Goal: Information Seeking & Learning: Learn about a topic

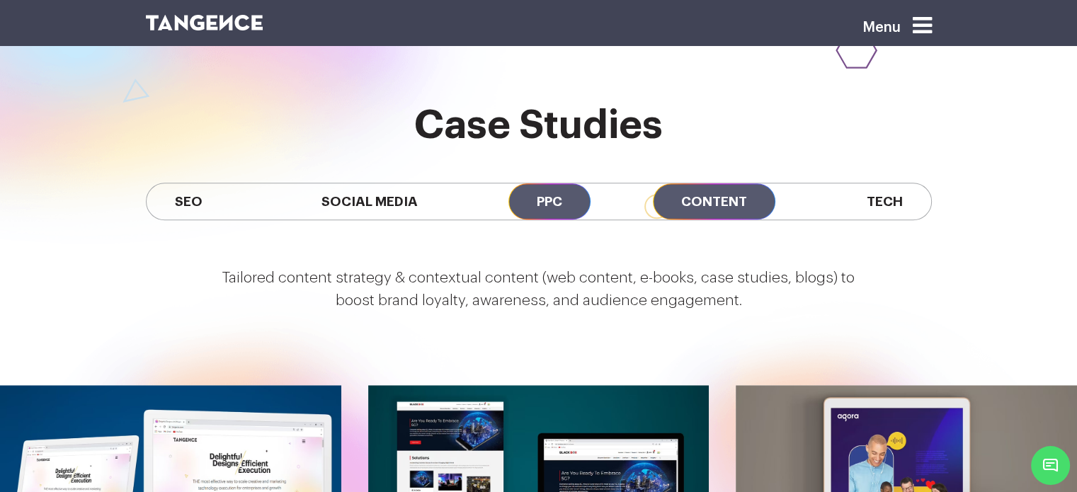
scroll to position [1223, 0]
click at [547, 183] on span "PPC" at bounding box center [549, 201] width 82 height 36
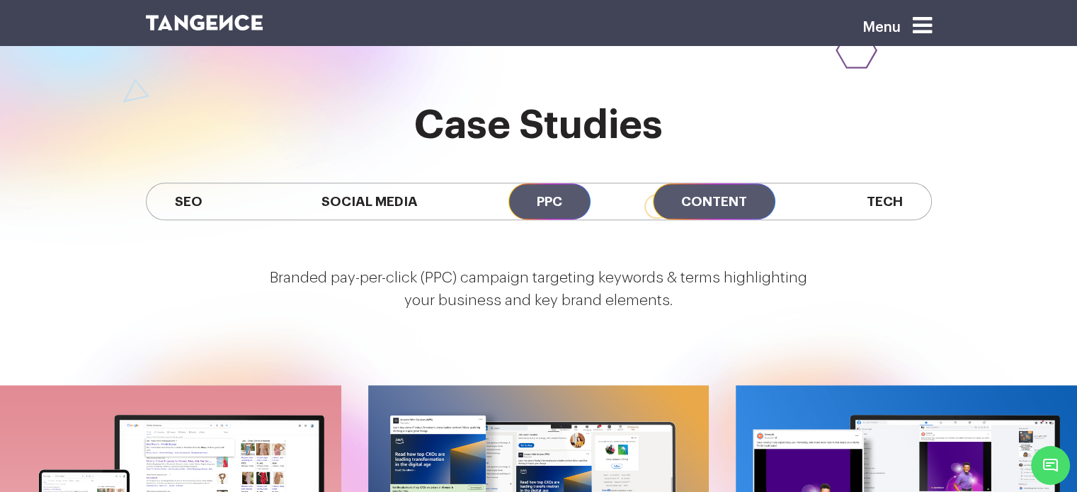
click at [742, 183] on span "Content" at bounding box center [714, 201] width 122 height 36
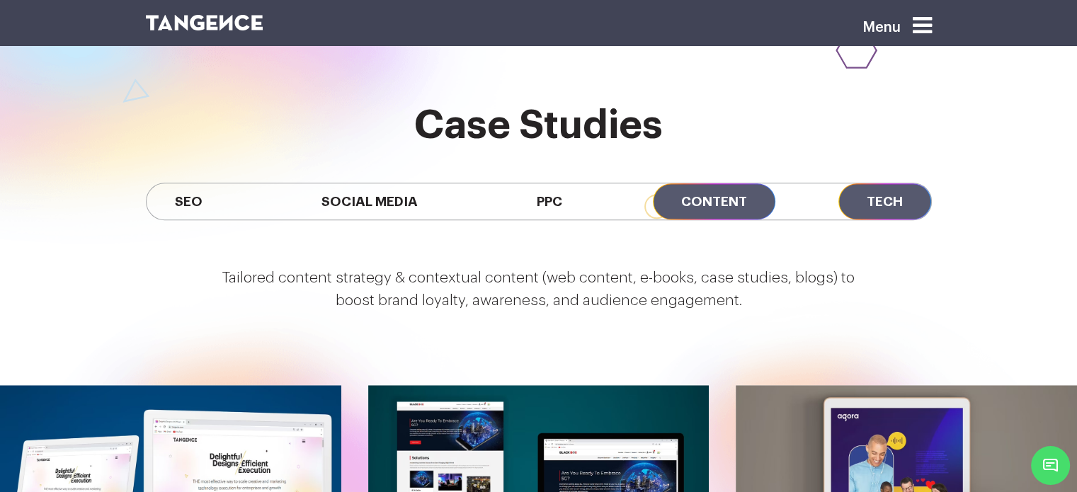
click at [878, 183] on span "Tech" at bounding box center [884, 201] width 93 height 36
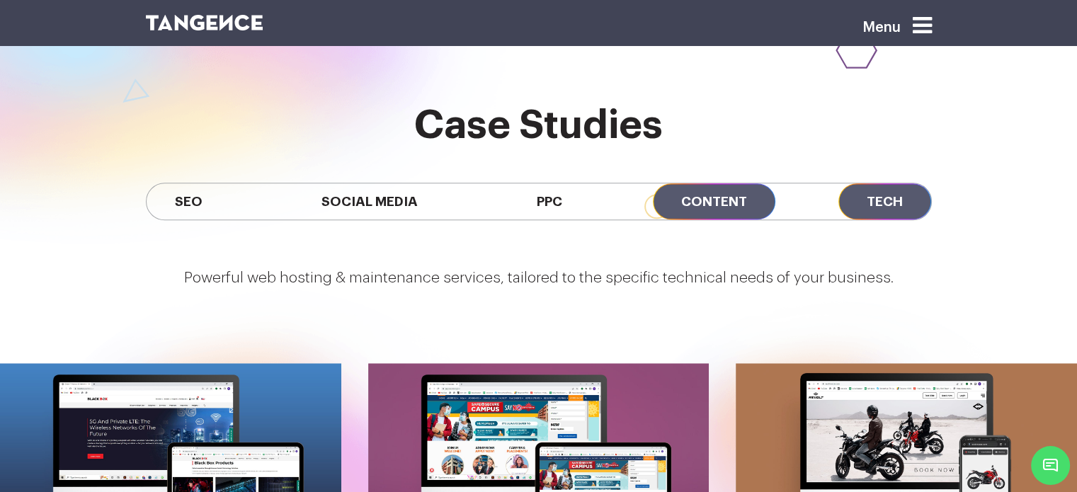
click at [720, 183] on span "Content" at bounding box center [714, 201] width 122 height 36
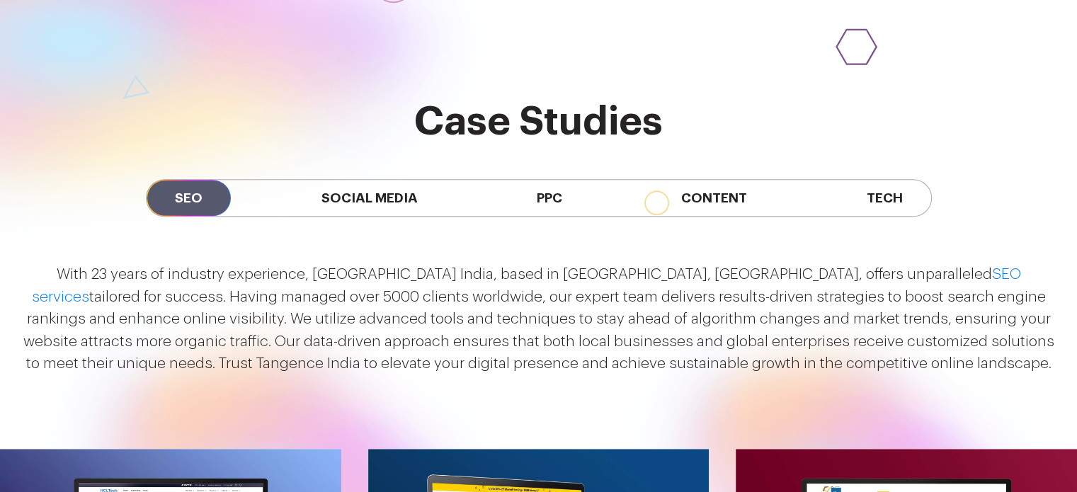
scroll to position [1223, 0]
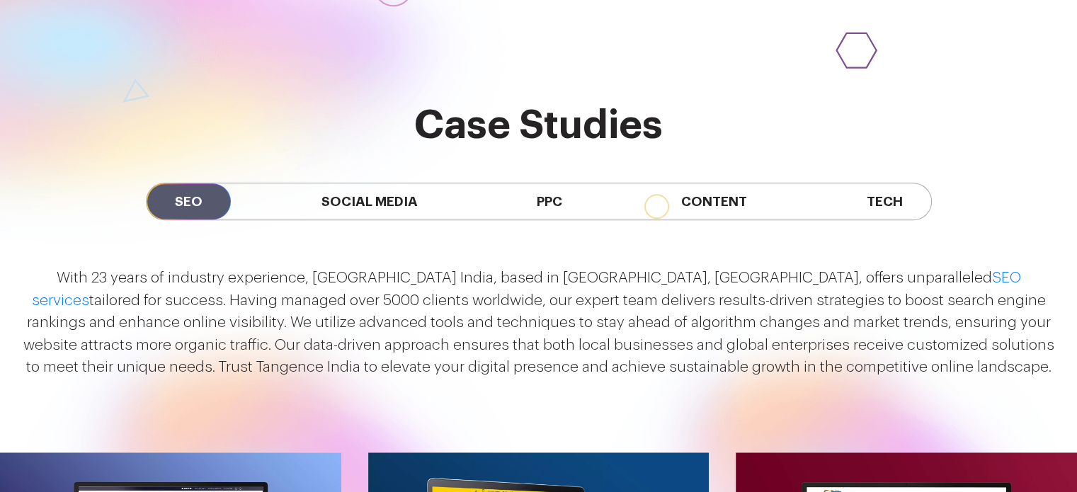
click at [351, 147] on div "SEO Social Media PPC Content Tech" at bounding box center [538, 201] width 807 height 108
click at [357, 183] on span "Social Media" at bounding box center [369, 201] width 153 height 36
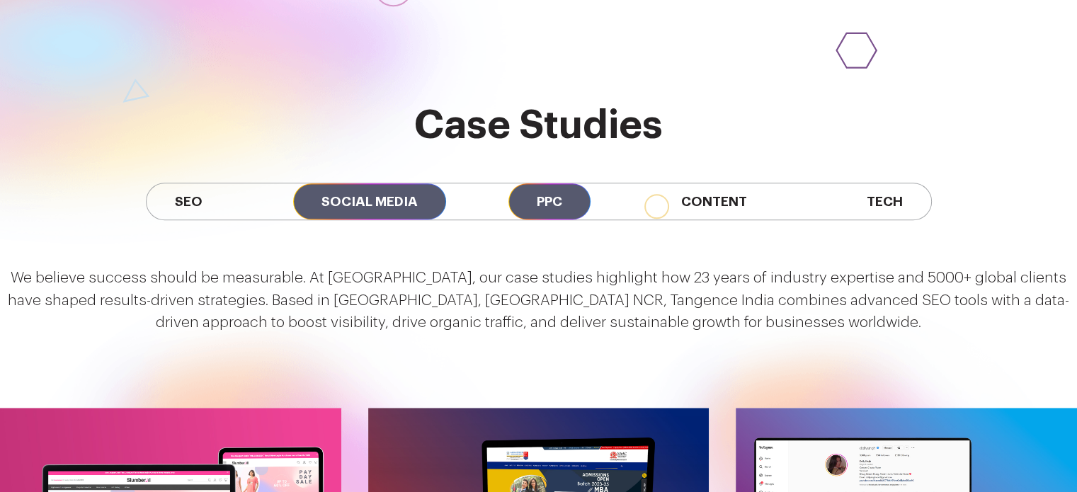
click at [541, 183] on span "PPC" at bounding box center [549, 201] width 82 height 36
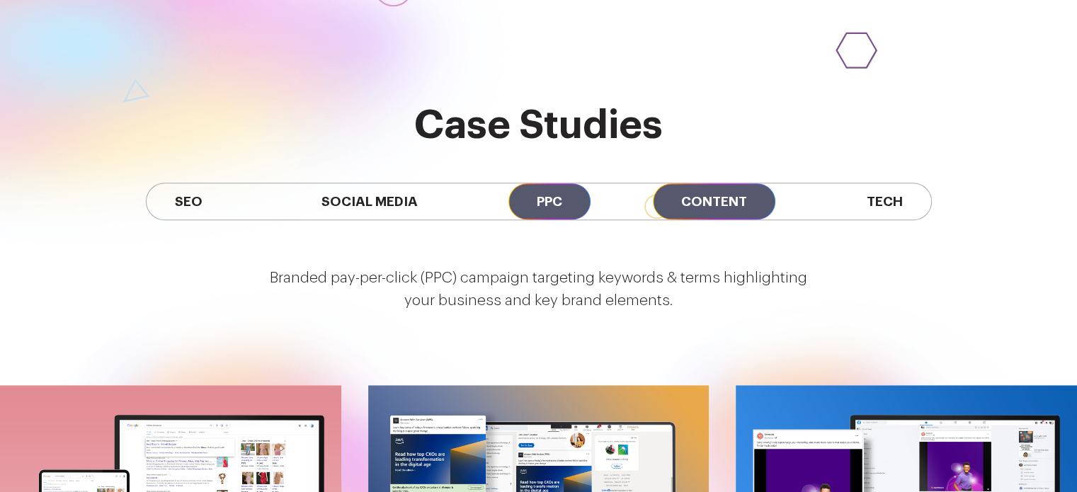
click at [702, 183] on span "Content" at bounding box center [714, 201] width 122 height 36
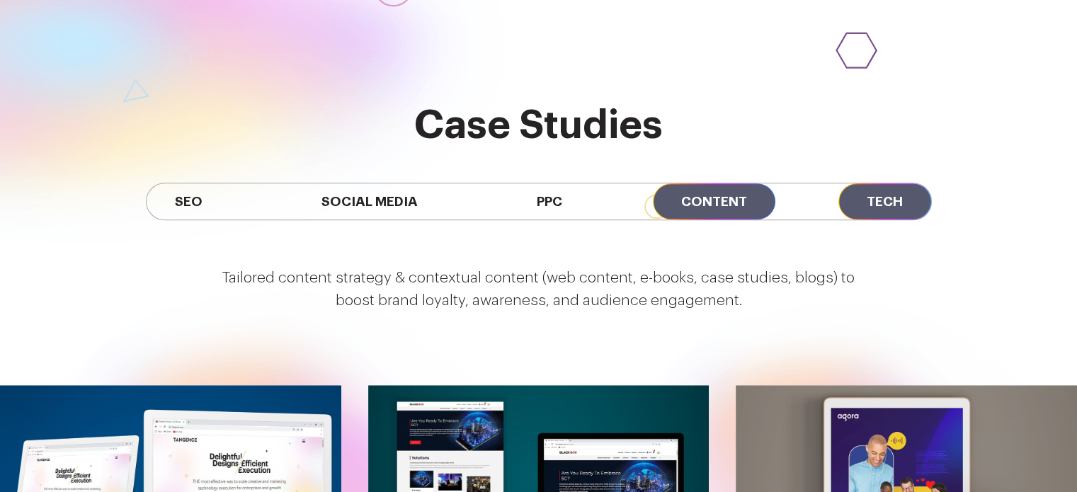
click at [864, 183] on span "Tech" at bounding box center [884, 201] width 93 height 36
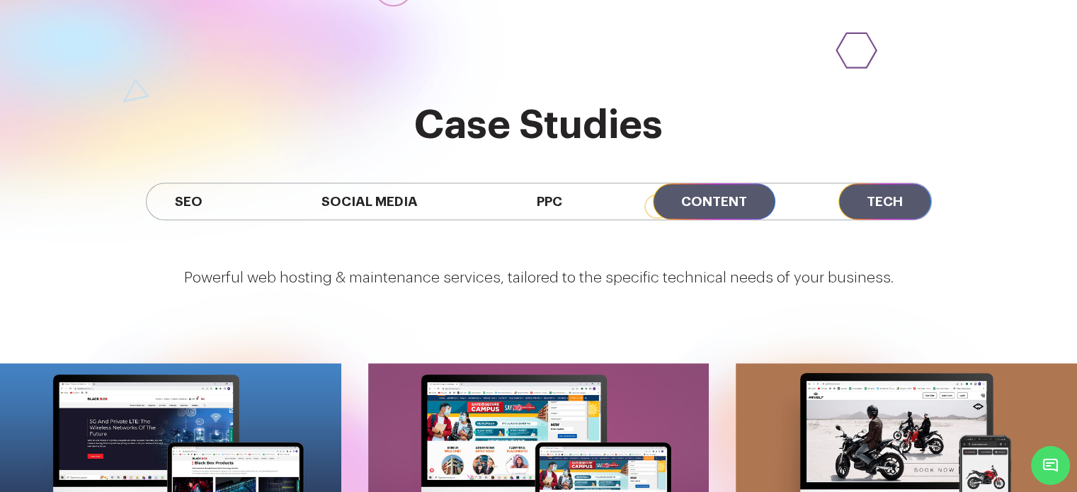
click at [702, 183] on span "Content" at bounding box center [714, 201] width 122 height 36
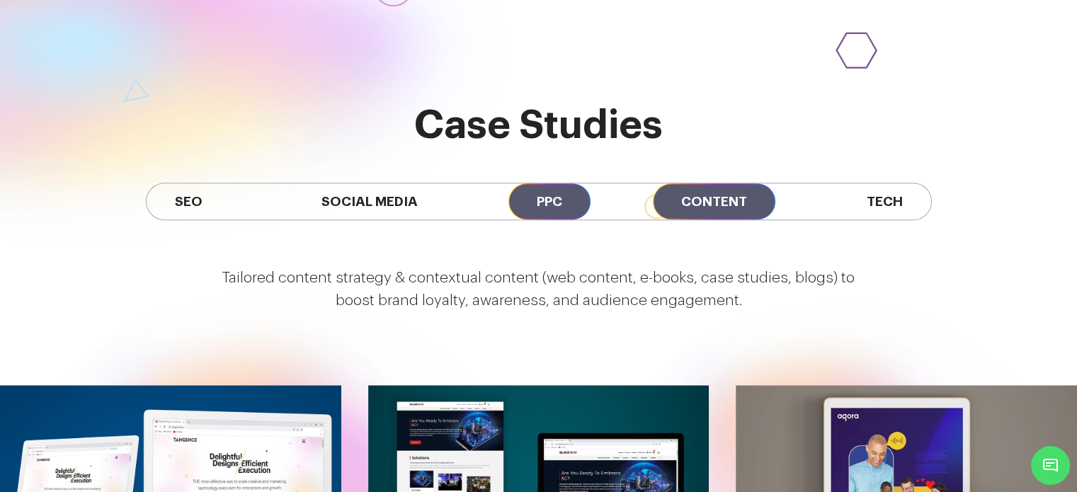
click at [527, 183] on span "PPC" at bounding box center [549, 201] width 82 height 36
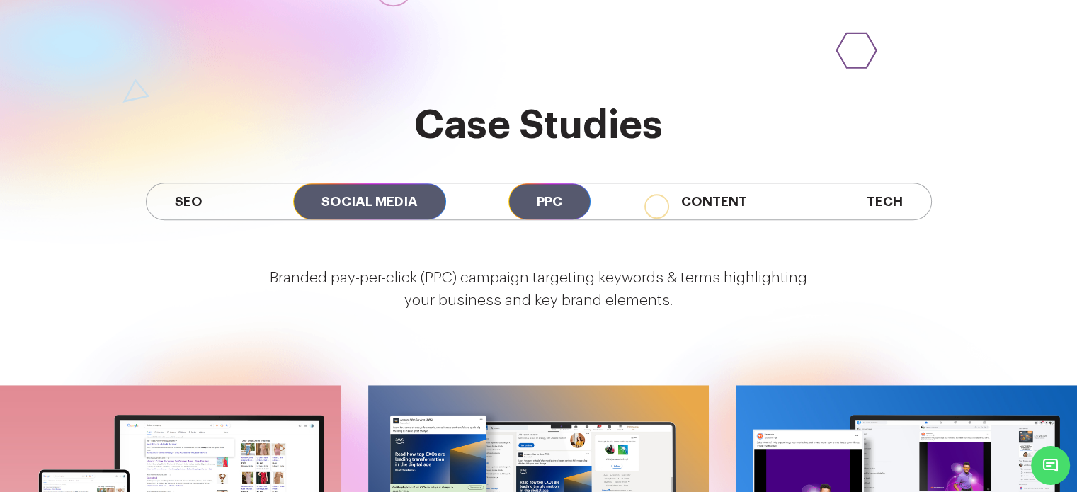
click at [351, 183] on span "Social Media" at bounding box center [369, 201] width 153 height 36
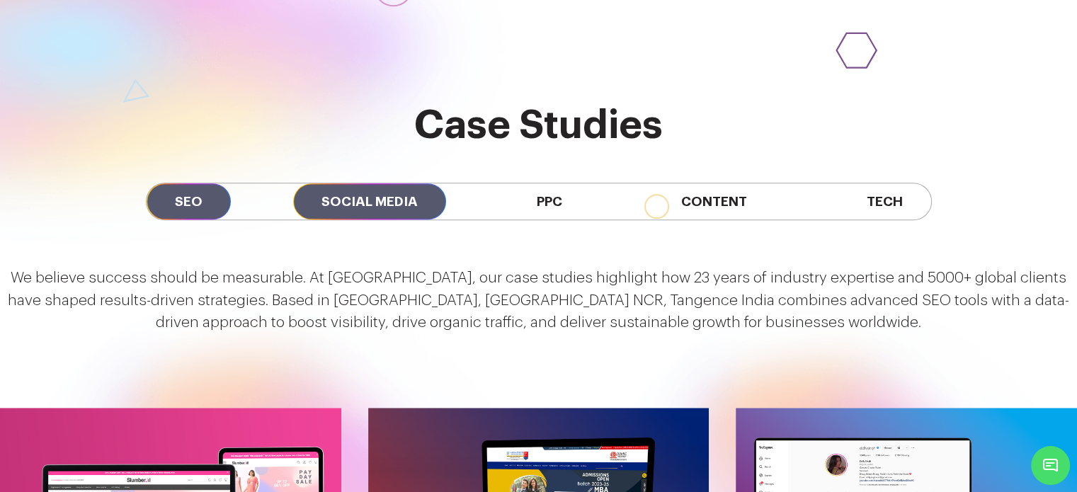
click at [207, 183] on span "SEO" at bounding box center [189, 201] width 84 height 36
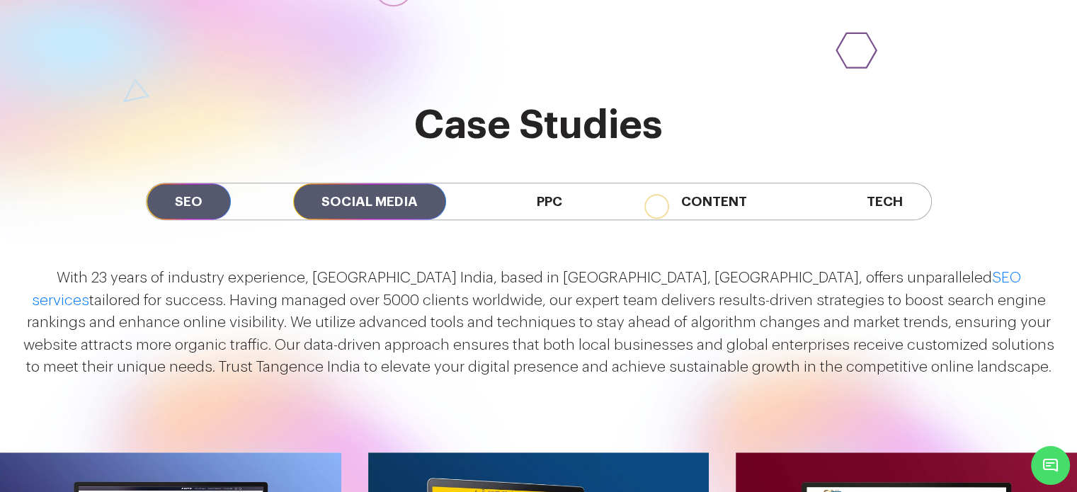
click at [406, 183] on span "Social Media" at bounding box center [369, 201] width 153 height 36
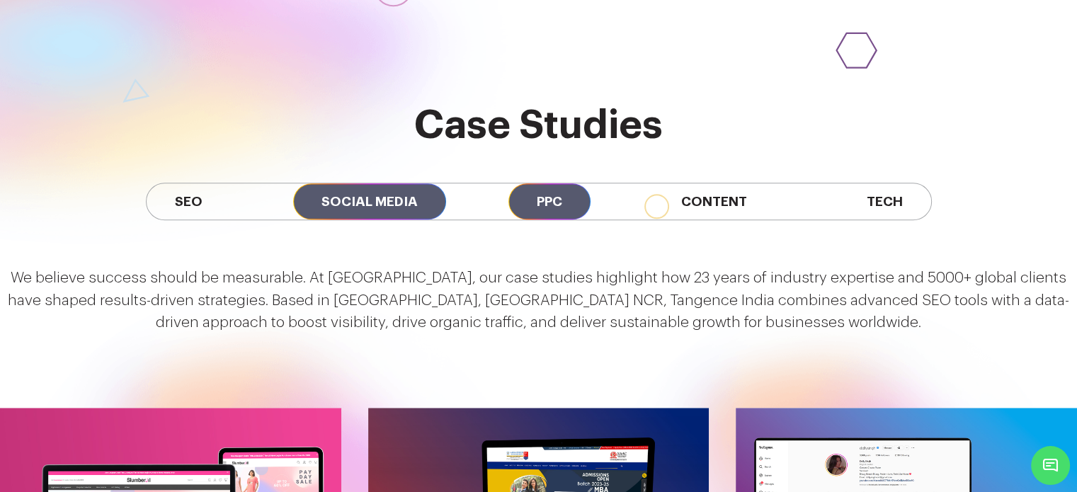
click at [525, 183] on span "PPC" at bounding box center [549, 201] width 82 height 36
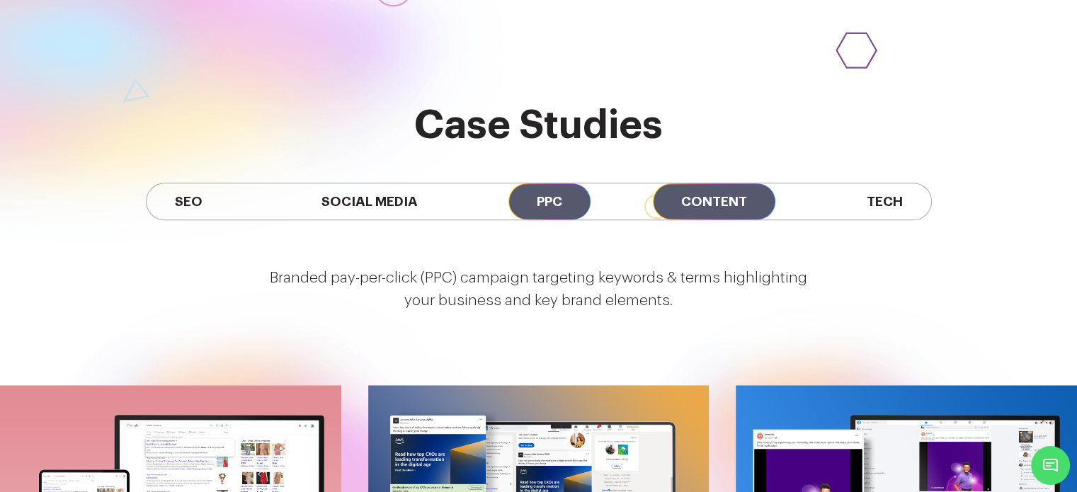
click at [721, 183] on span "Content" at bounding box center [714, 201] width 122 height 36
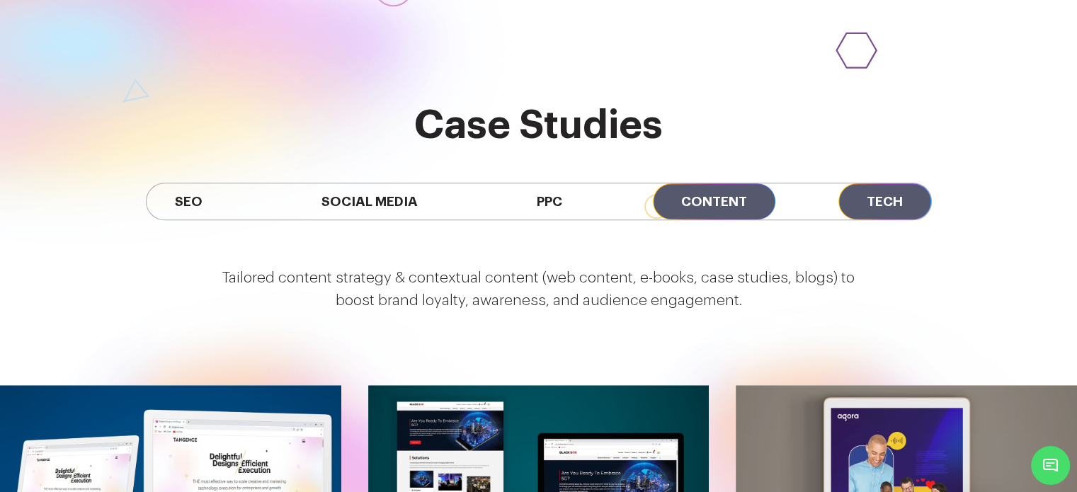
click at [865, 183] on span "Tech" at bounding box center [884, 201] width 93 height 36
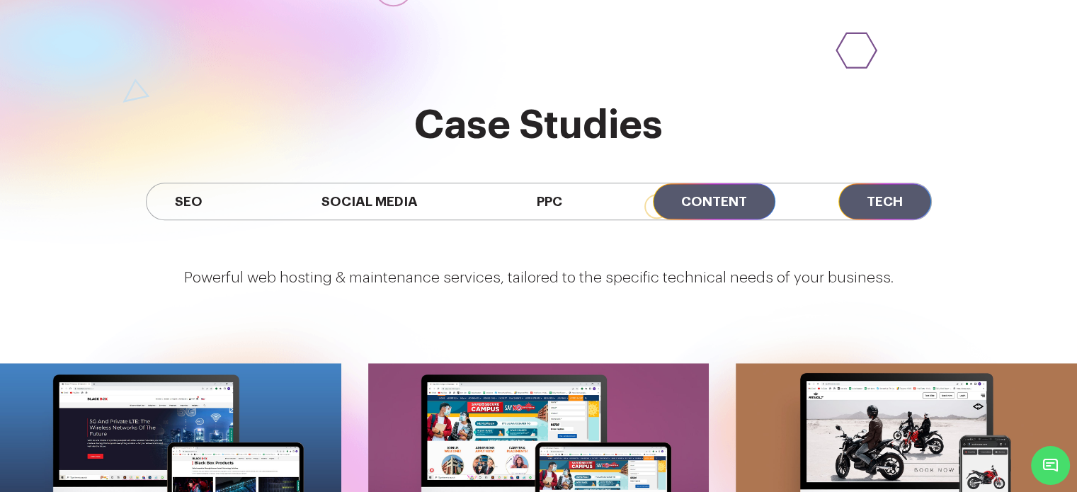
click at [711, 183] on span "Content" at bounding box center [714, 201] width 122 height 36
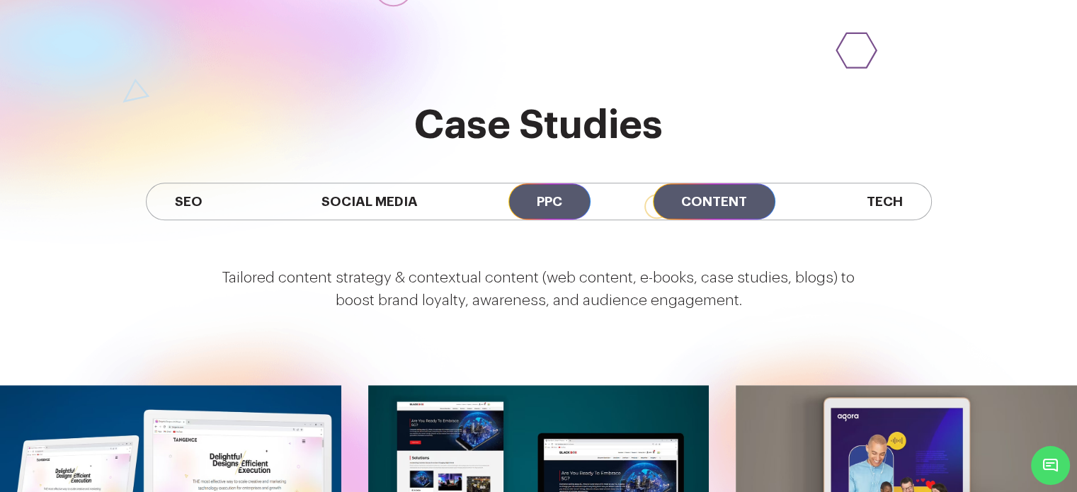
click at [515, 183] on span "PPC" at bounding box center [549, 201] width 82 height 36
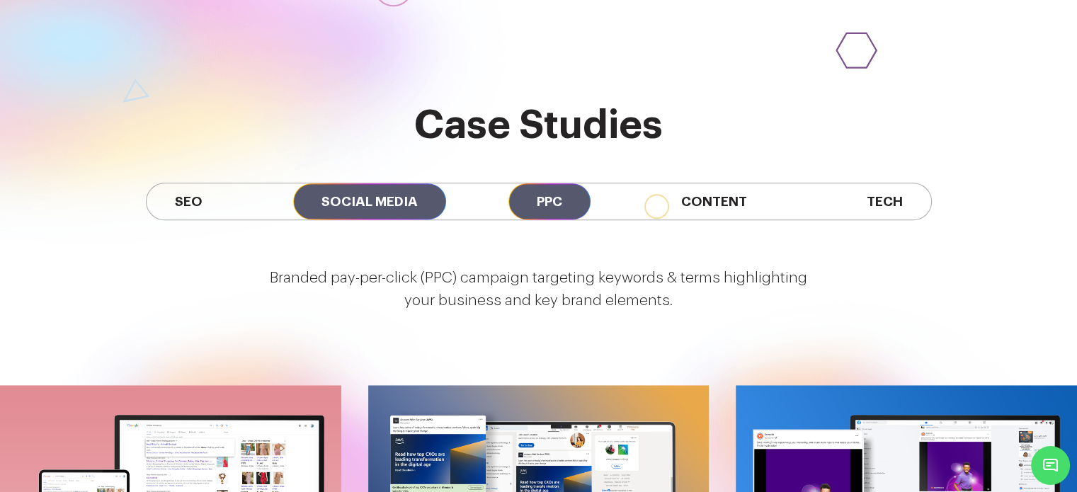
click at [367, 183] on span "Social Media" at bounding box center [369, 201] width 153 height 36
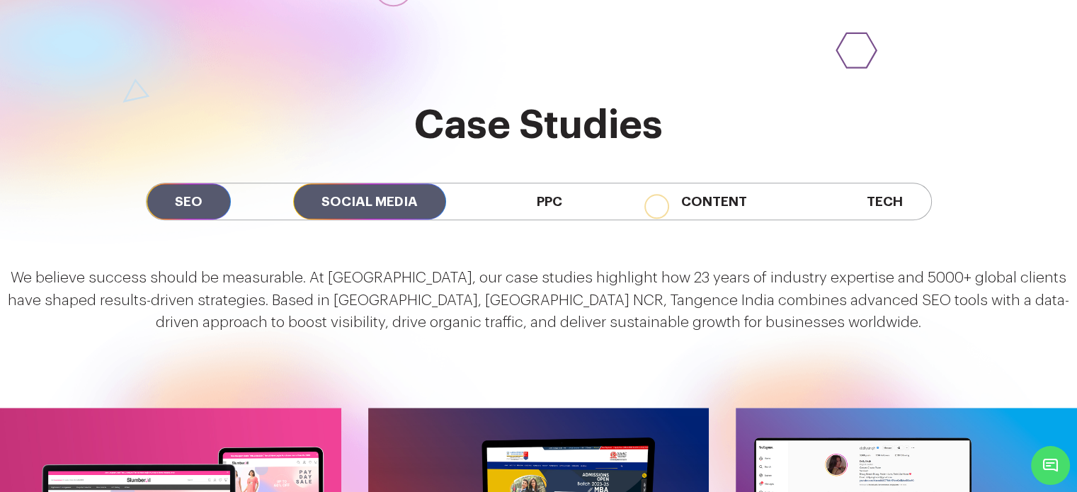
click at [152, 183] on span "SEO" at bounding box center [189, 201] width 84 height 36
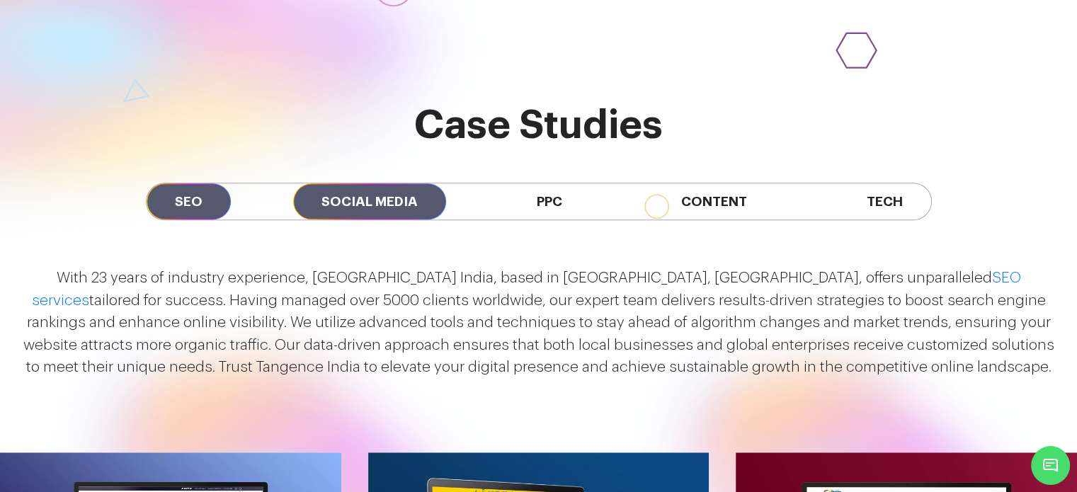
click at [426, 183] on span "Social Media" at bounding box center [369, 201] width 153 height 36
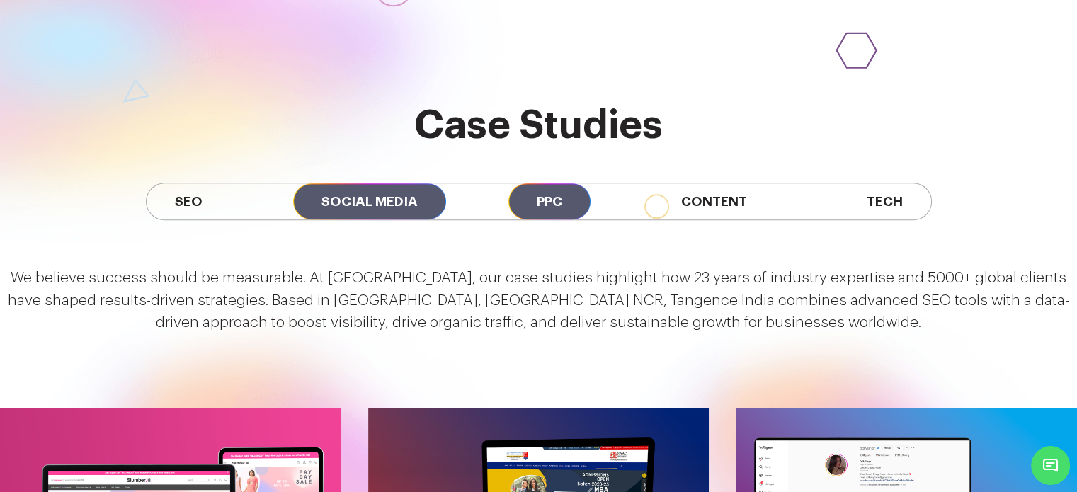
click at [532, 183] on span "PPC" at bounding box center [549, 201] width 82 height 36
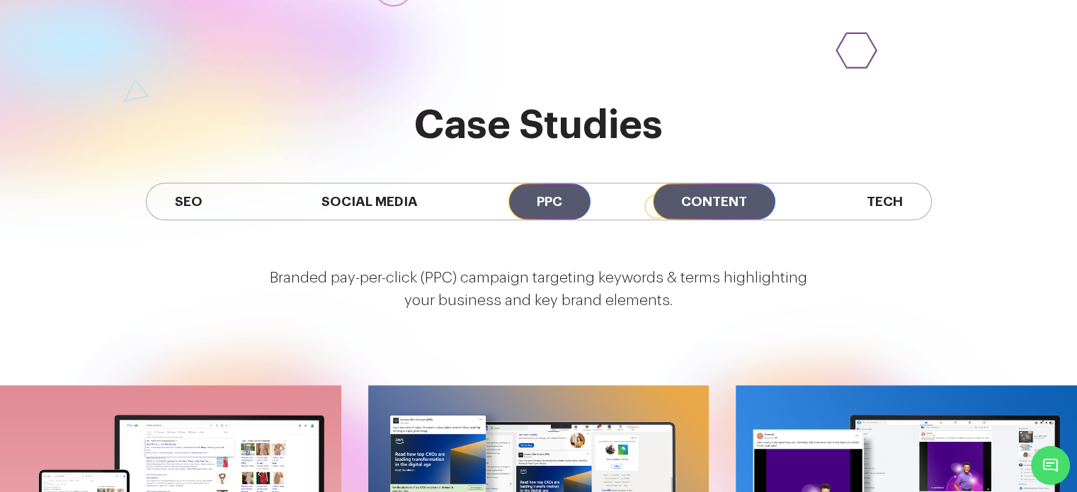
click at [725, 183] on span "Content" at bounding box center [714, 201] width 122 height 36
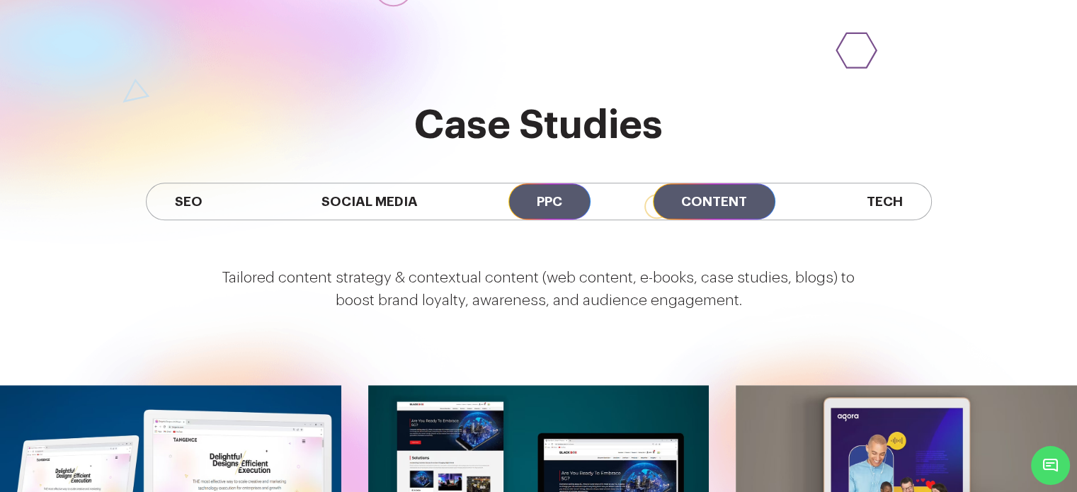
click at [564, 183] on span "PPC" at bounding box center [549, 201] width 82 height 36
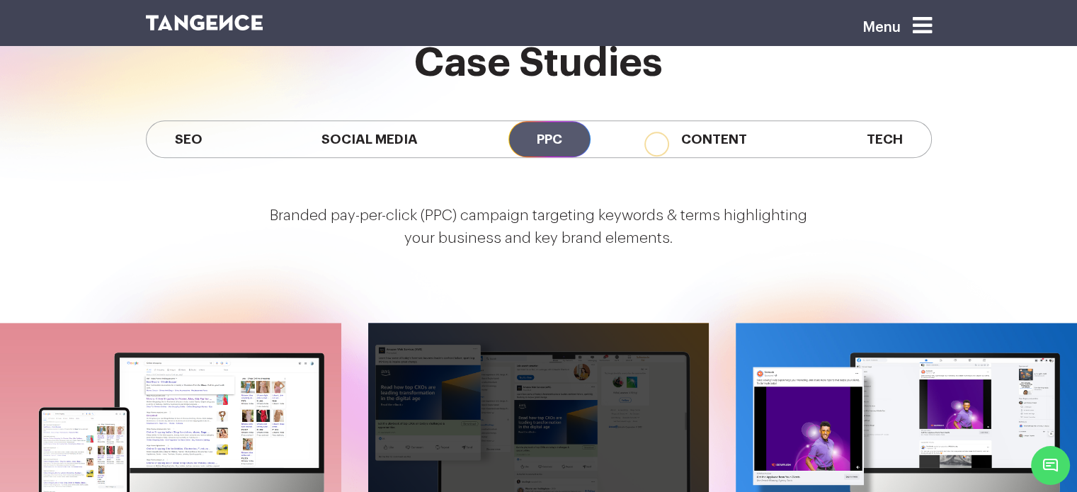
scroll to position [1189, 0]
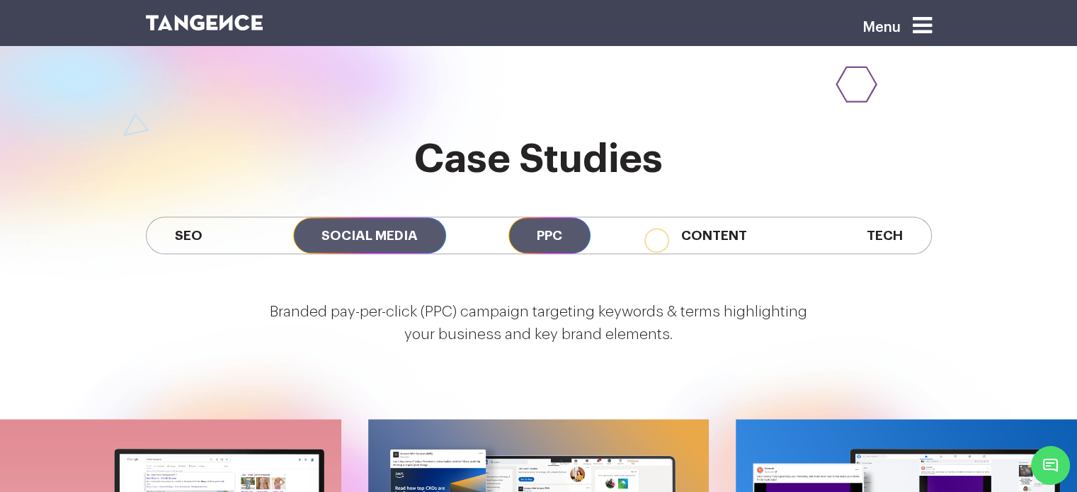
click at [378, 217] on span "Social Media" at bounding box center [369, 235] width 153 height 36
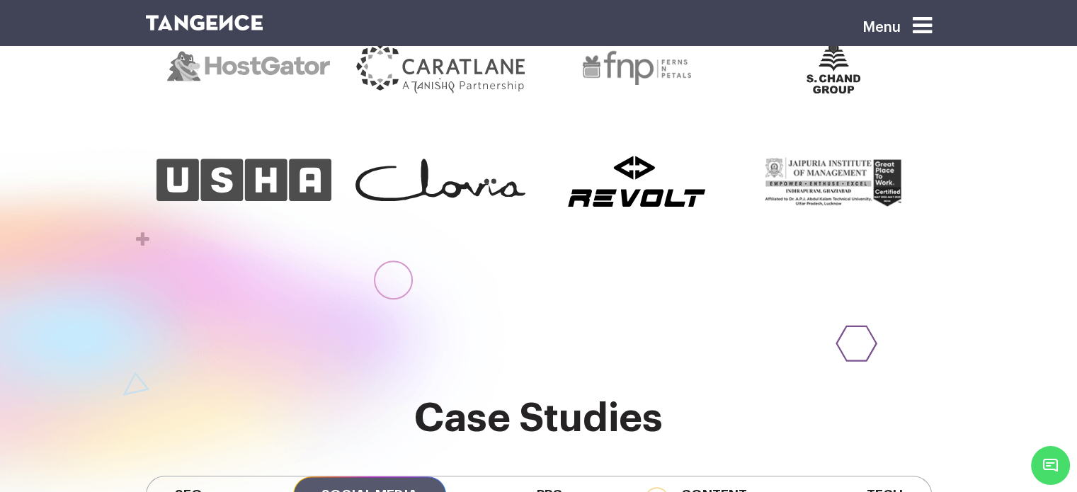
scroll to position [1063, 0]
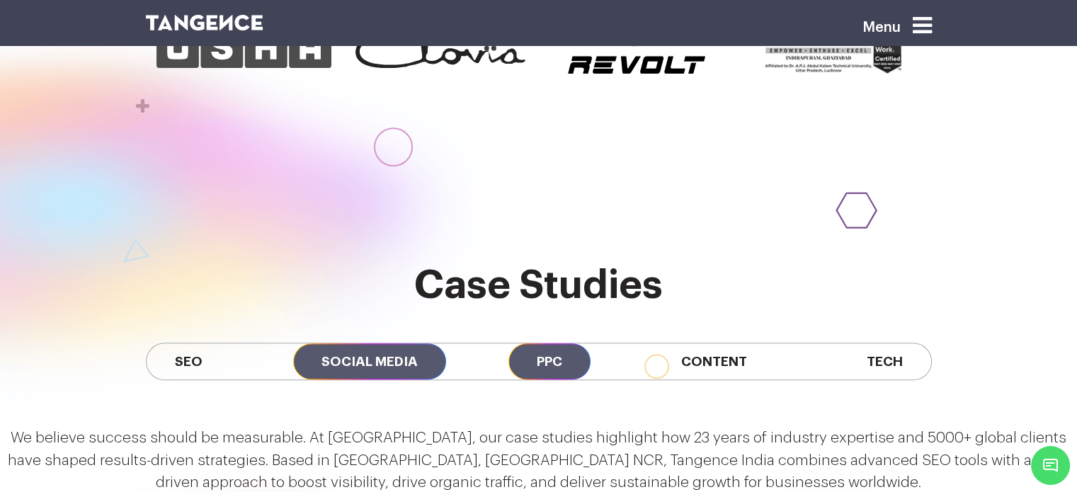
click at [543, 343] on span "PPC" at bounding box center [549, 361] width 82 height 36
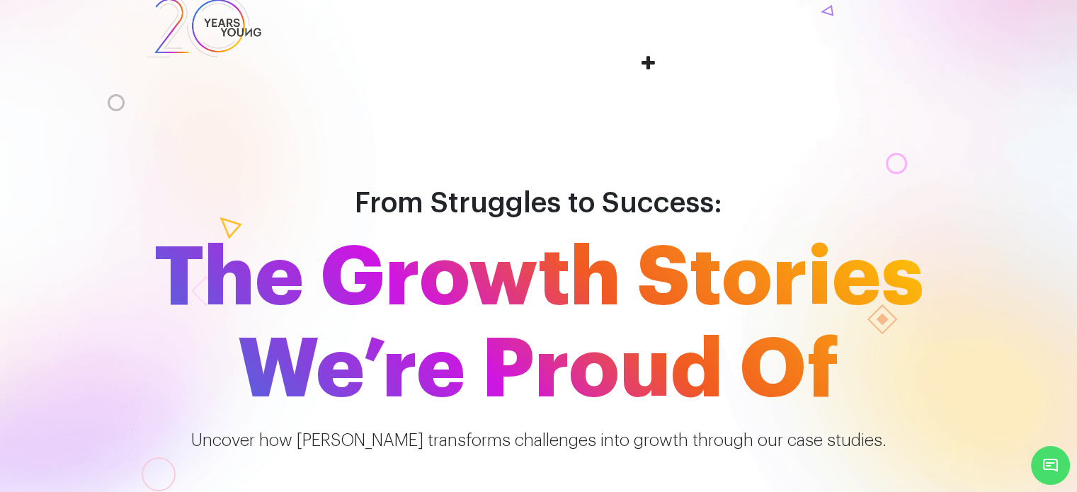
scroll to position [0, 0]
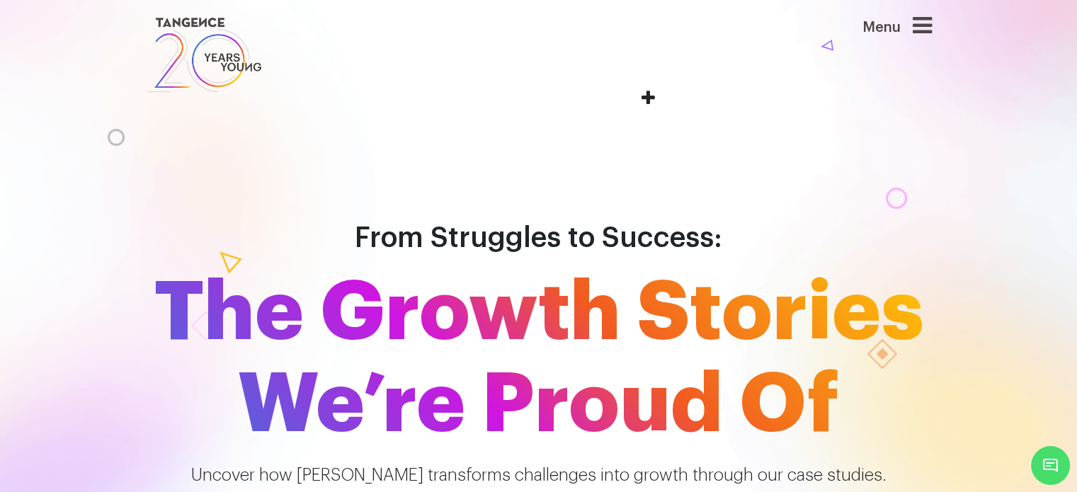
click at [552, 267] on span "The Growth Stories We’re Proud Of" at bounding box center [538, 359] width 807 height 184
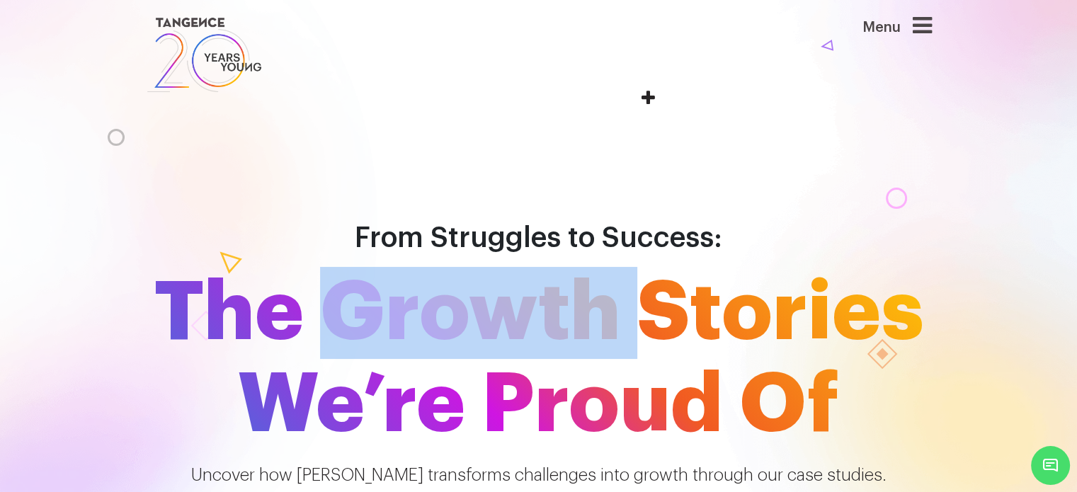
click at [552, 267] on span "The Growth Stories We’re Proud Of" at bounding box center [538, 359] width 807 height 184
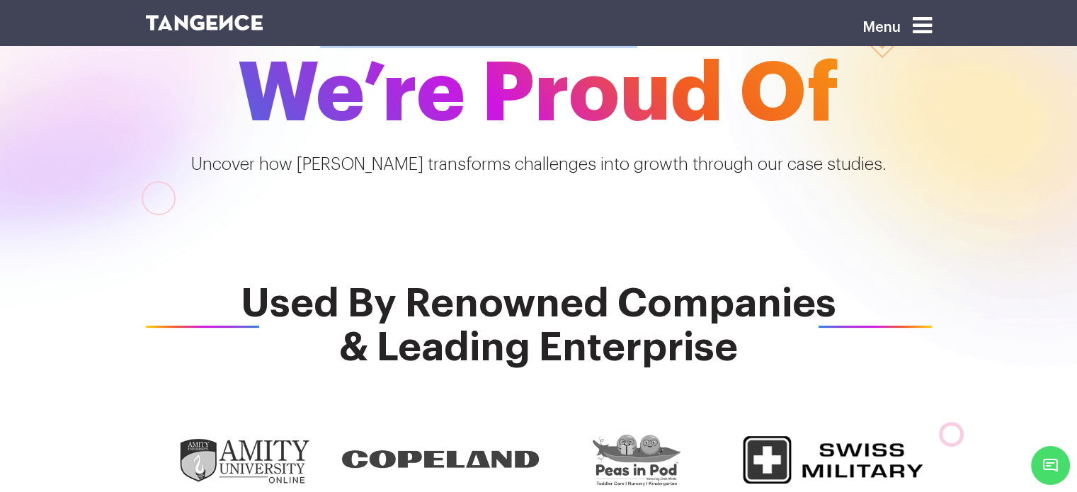
scroll to position [312, 0]
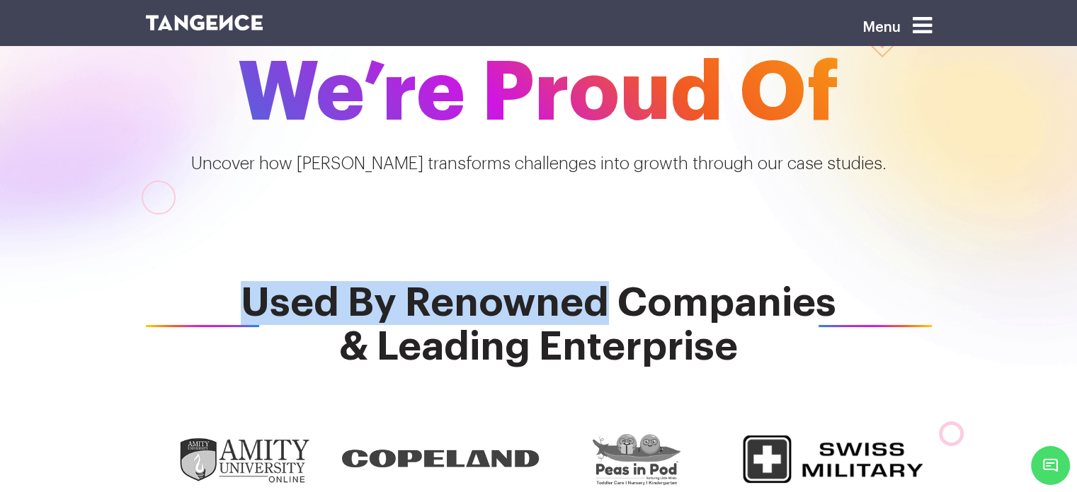
drag, startPoint x: 255, startPoint y: 208, endPoint x: 605, endPoint y: 175, distance: 351.3
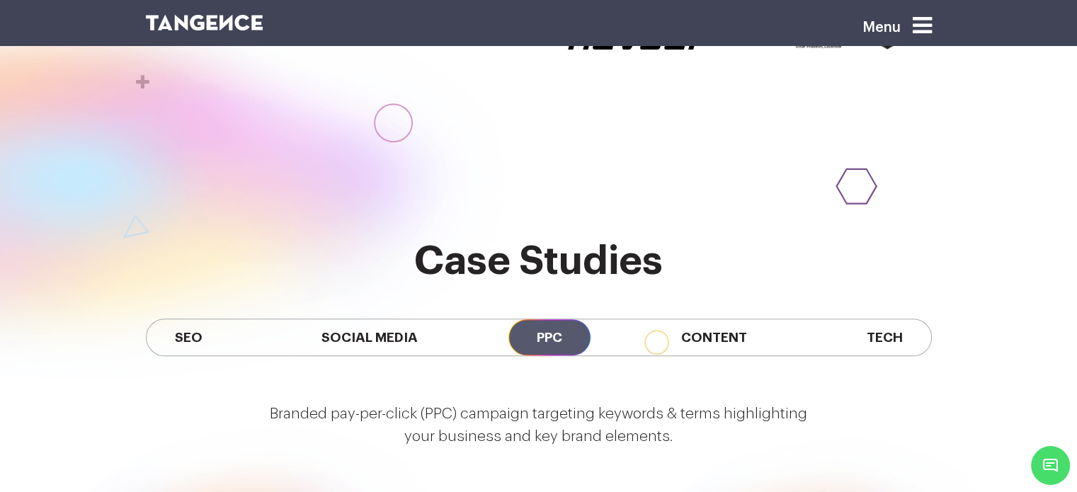
scroll to position [1088, 0]
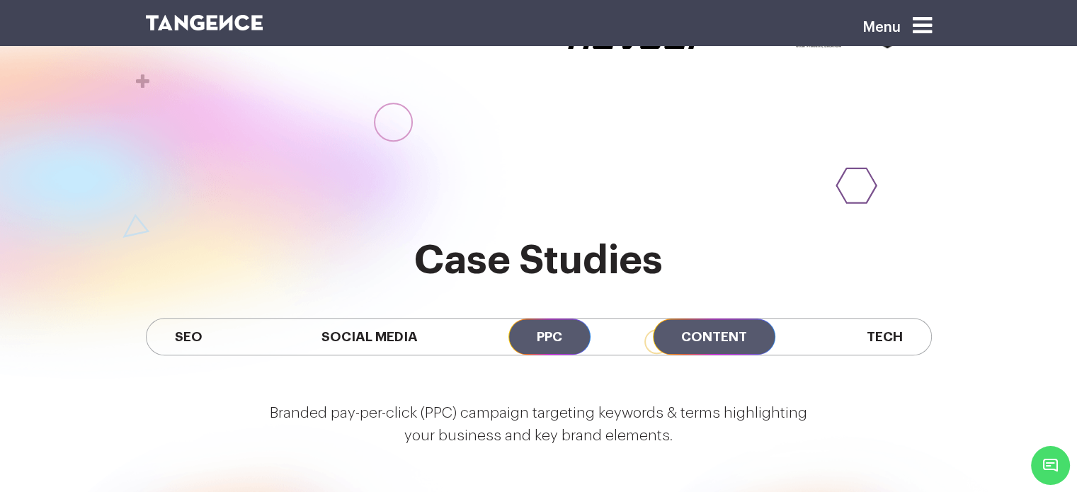
click at [702, 319] on span "Content" at bounding box center [714, 337] width 122 height 36
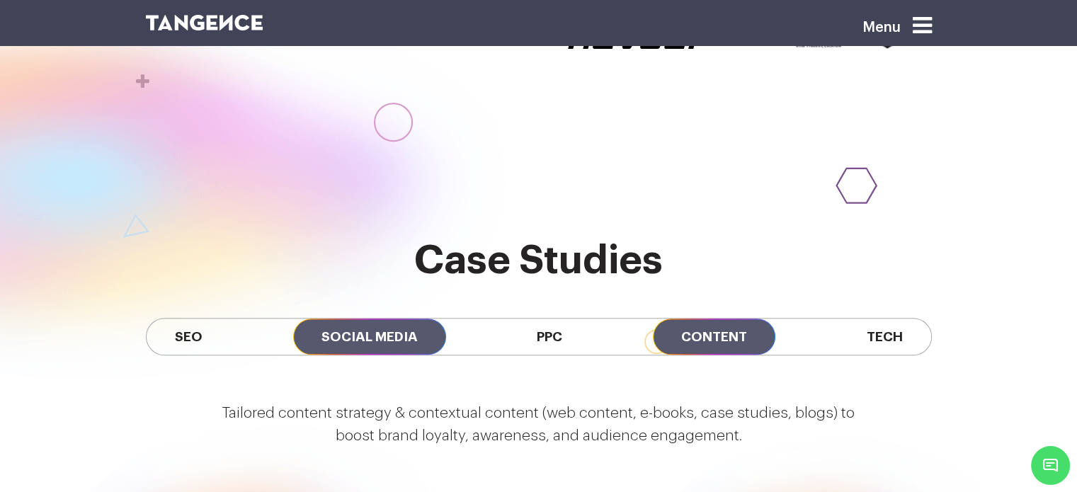
click at [367, 319] on span "Social Media" at bounding box center [369, 337] width 153 height 36
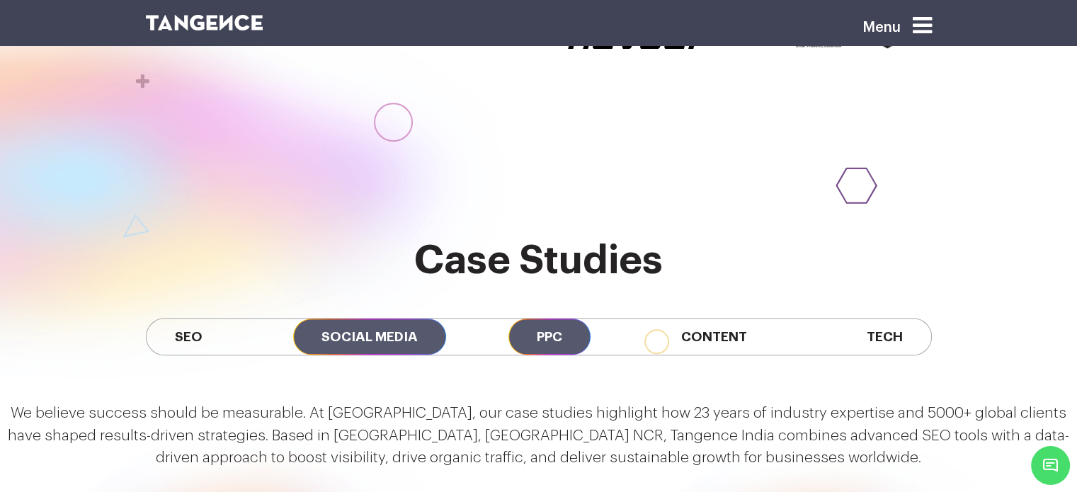
click at [550, 319] on span "PPC" at bounding box center [549, 337] width 82 height 36
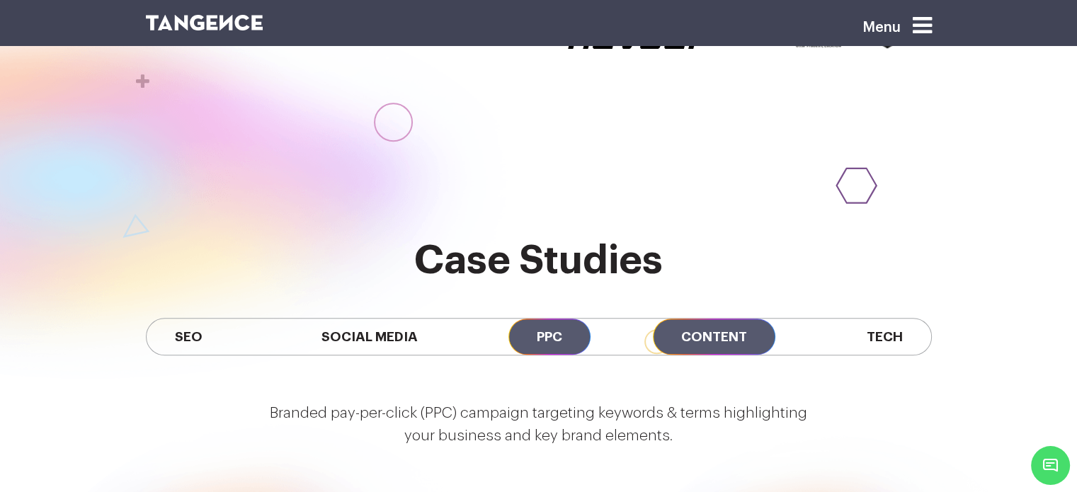
click at [743, 319] on span "Content" at bounding box center [714, 337] width 122 height 36
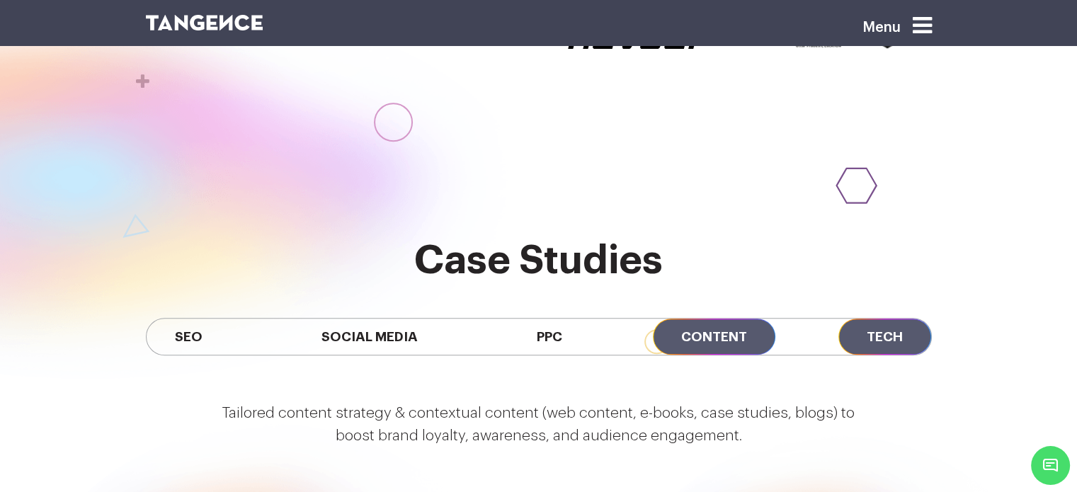
click at [869, 319] on span "Tech" at bounding box center [884, 337] width 93 height 36
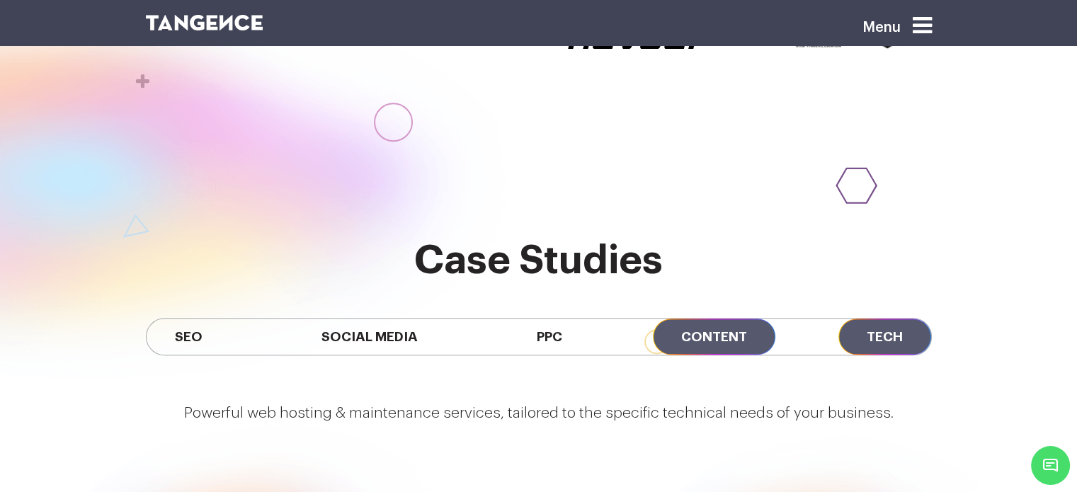
click at [691, 319] on span "Content" at bounding box center [714, 337] width 122 height 36
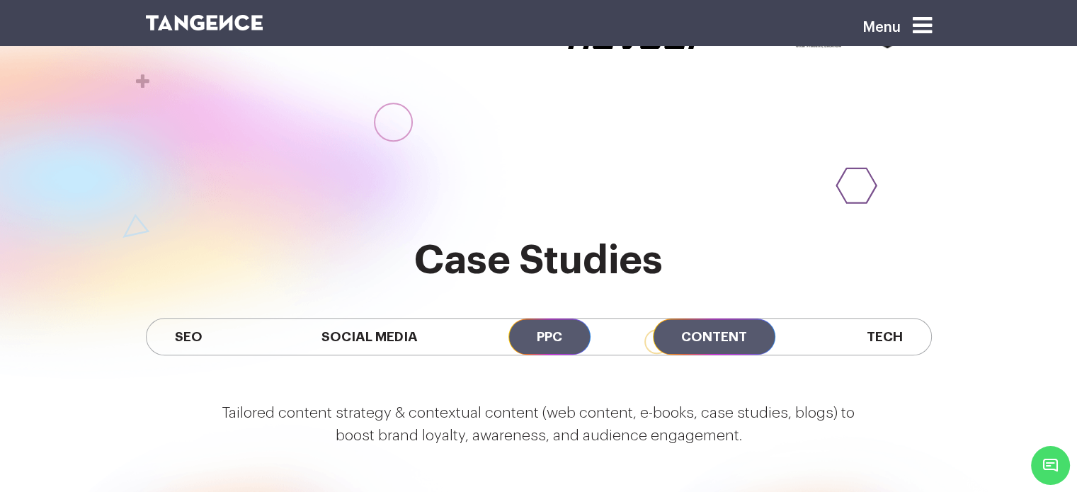
click at [549, 319] on span "PPC" at bounding box center [549, 337] width 82 height 36
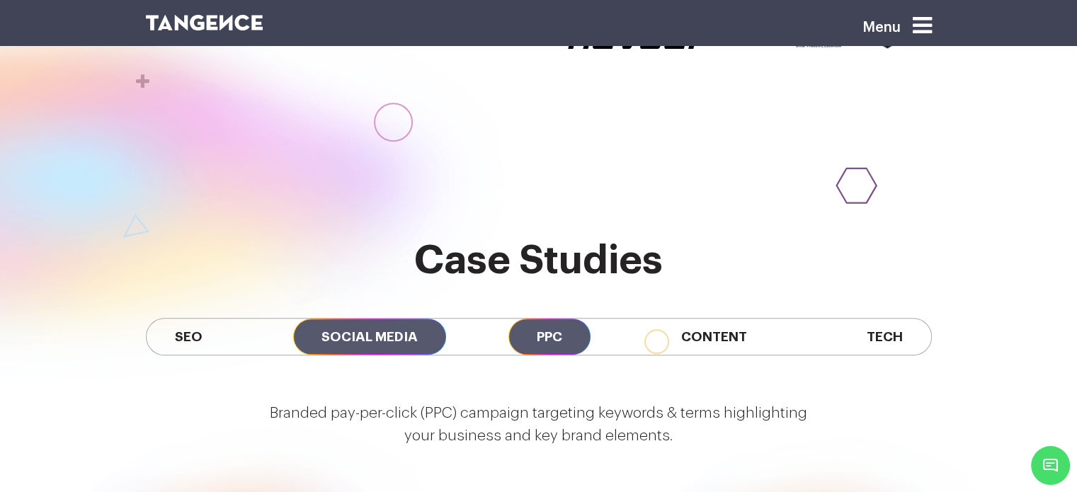
click at [409, 319] on span "Social Media" at bounding box center [369, 337] width 153 height 36
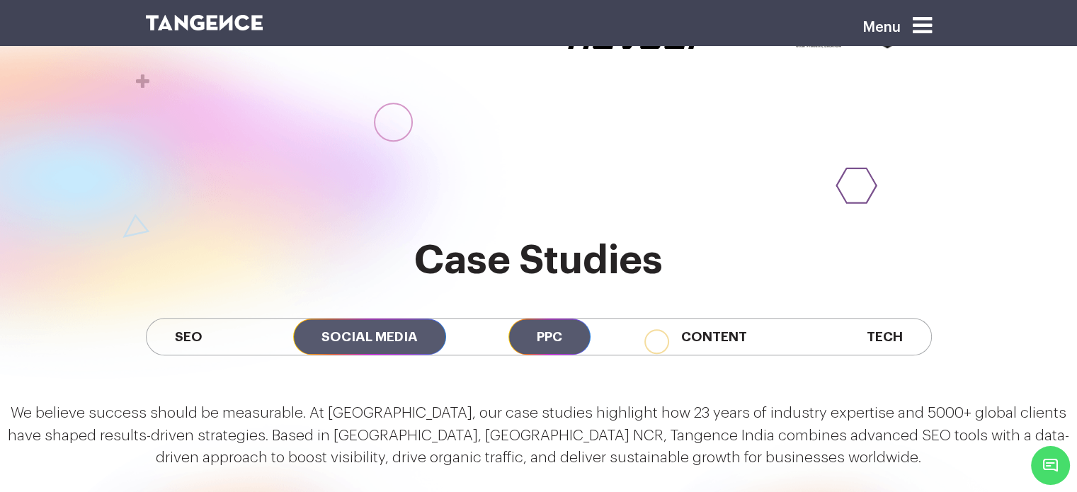
click at [557, 319] on span "PPC" at bounding box center [549, 337] width 82 height 36
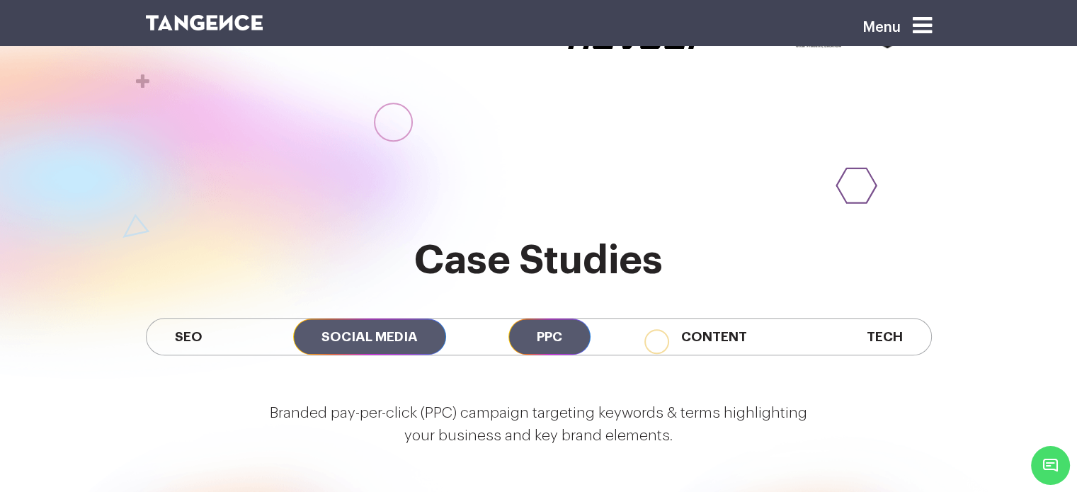
click at [372, 319] on span "Social Media" at bounding box center [369, 337] width 153 height 36
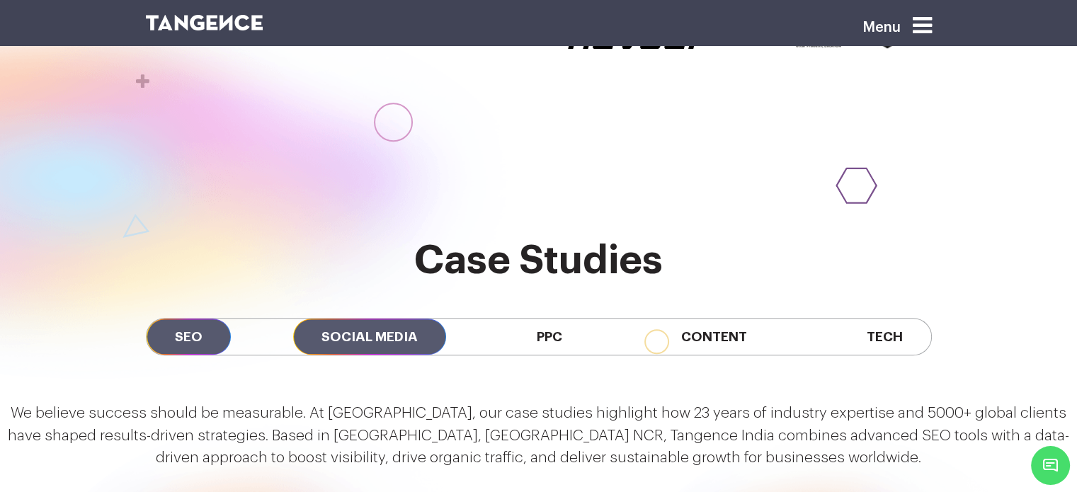
click at [210, 319] on span "SEO" at bounding box center [189, 337] width 84 height 36
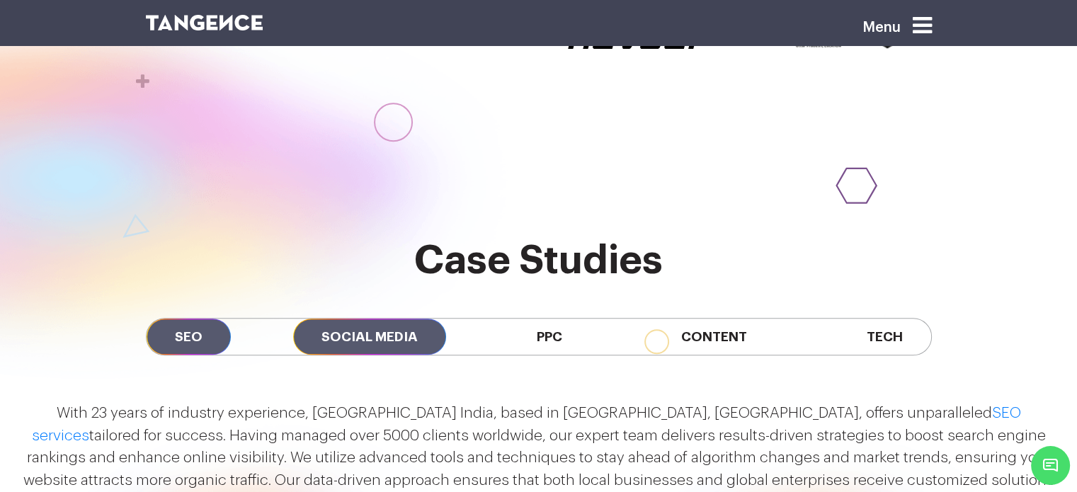
click at [346, 319] on span "Social Media" at bounding box center [369, 337] width 153 height 36
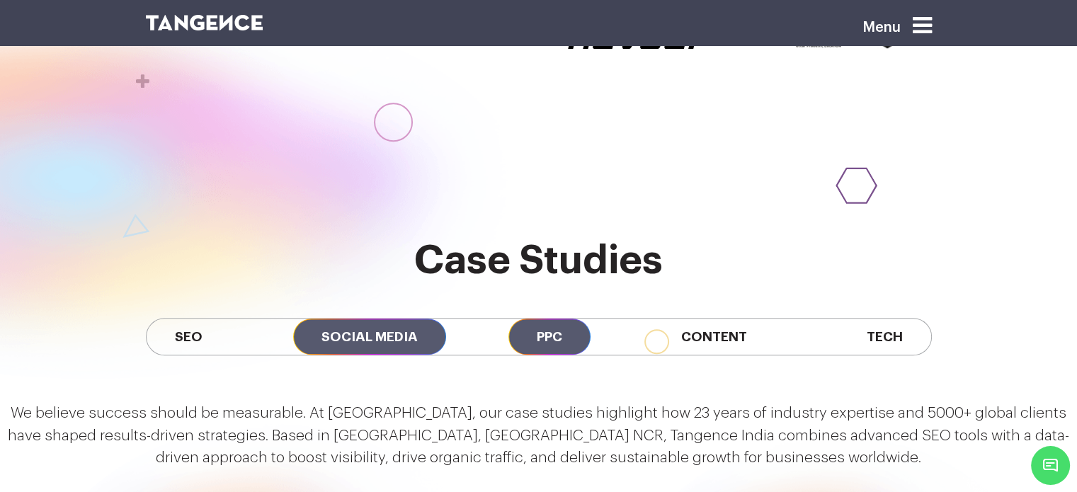
click at [561, 319] on span "PPC" at bounding box center [549, 337] width 82 height 36
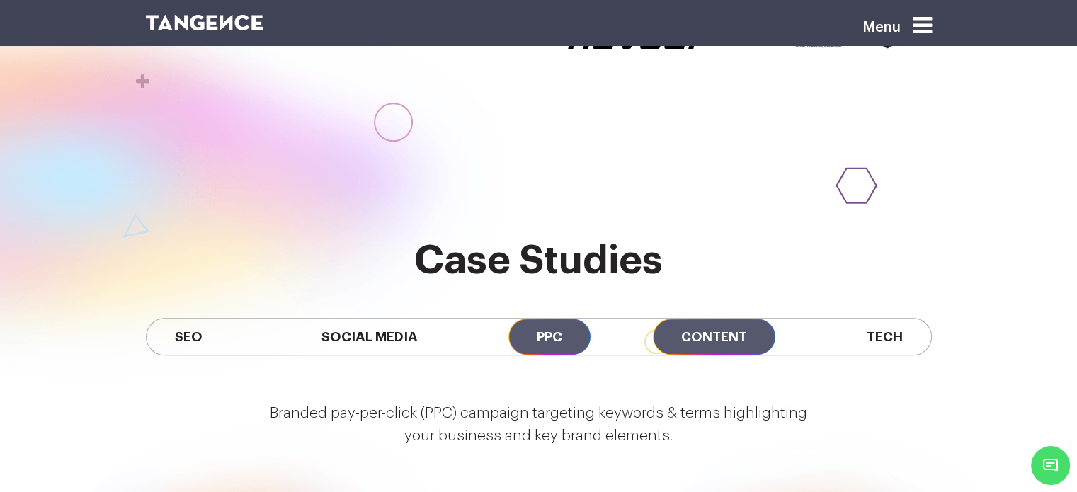
click at [728, 319] on span "Content" at bounding box center [714, 337] width 122 height 36
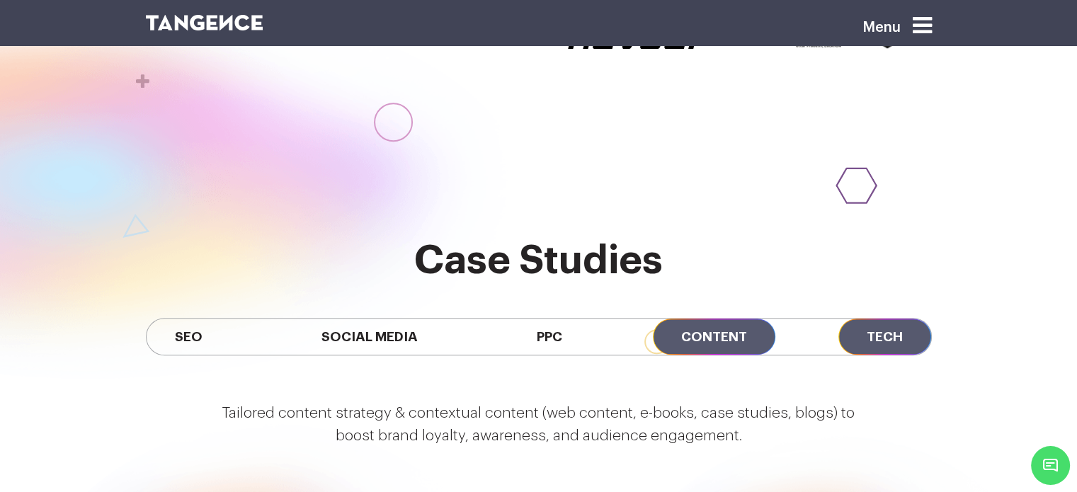
click at [874, 319] on span "Tech" at bounding box center [884, 337] width 93 height 36
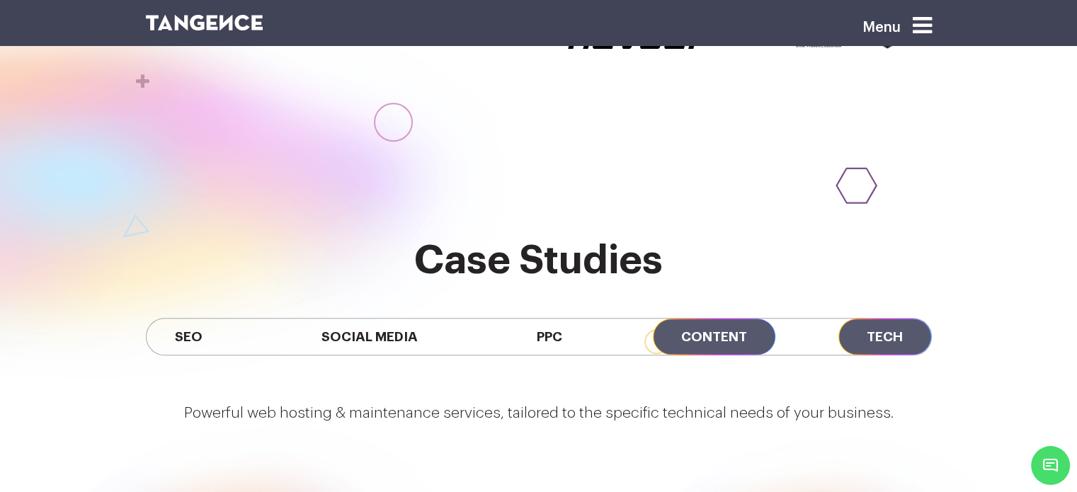
click at [727, 319] on span "Content" at bounding box center [714, 337] width 122 height 36
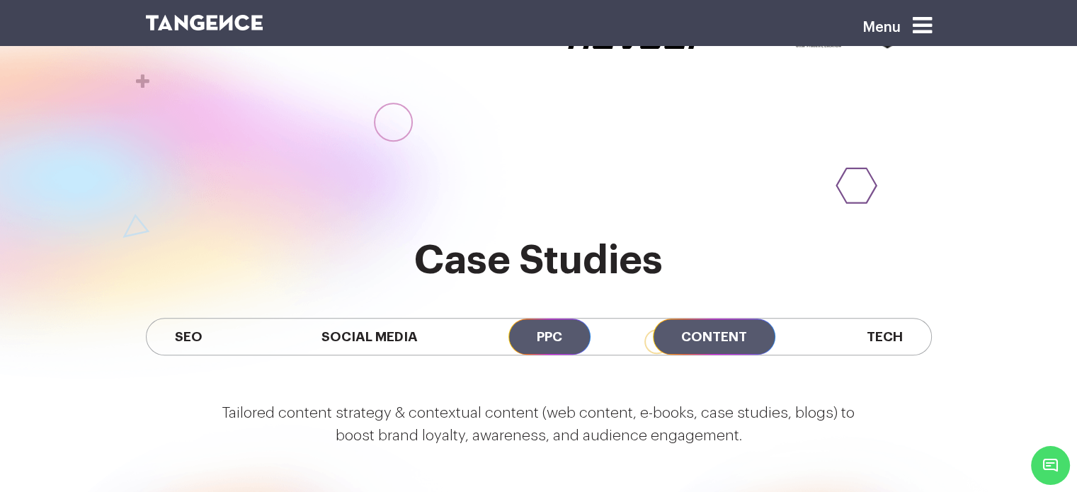
click at [555, 319] on span "PPC" at bounding box center [549, 337] width 82 height 36
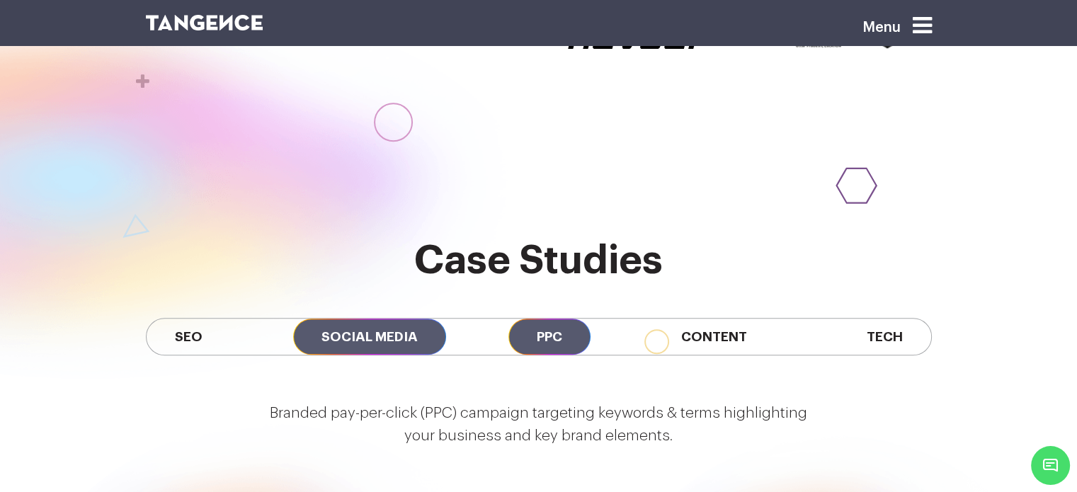
click at [400, 319] on span "Social Media" at bounding box center [369, 337] width 153 height 36
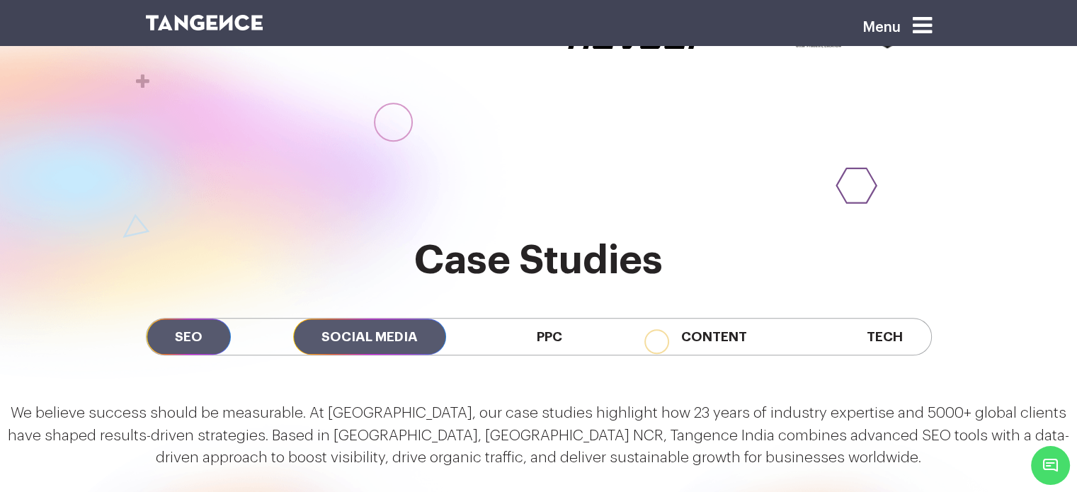
click at [211, 319] on span "SEO" at bounding box center [189, 337] width 84 height 36
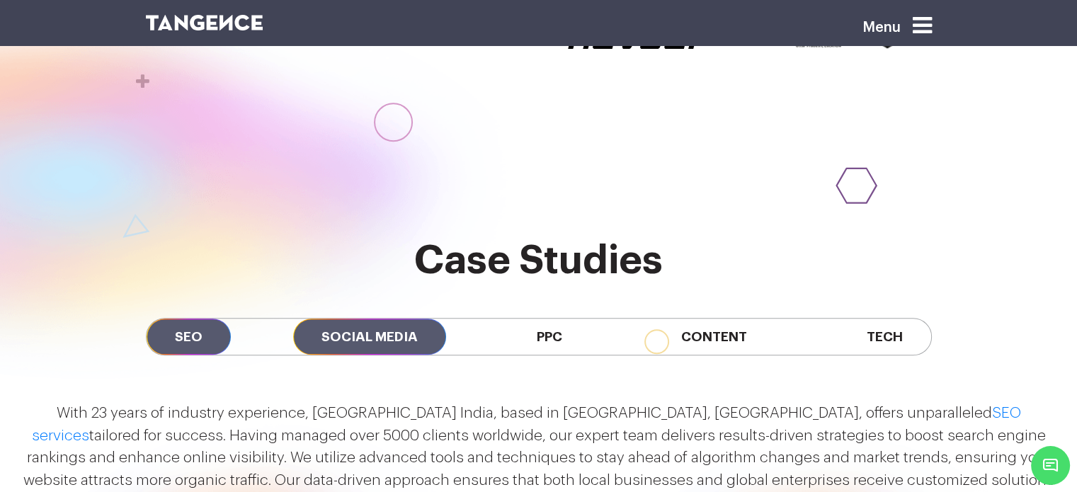
click at [350, 319] on span "Social Media" at bounding box center [369, 337] width 153 height 36
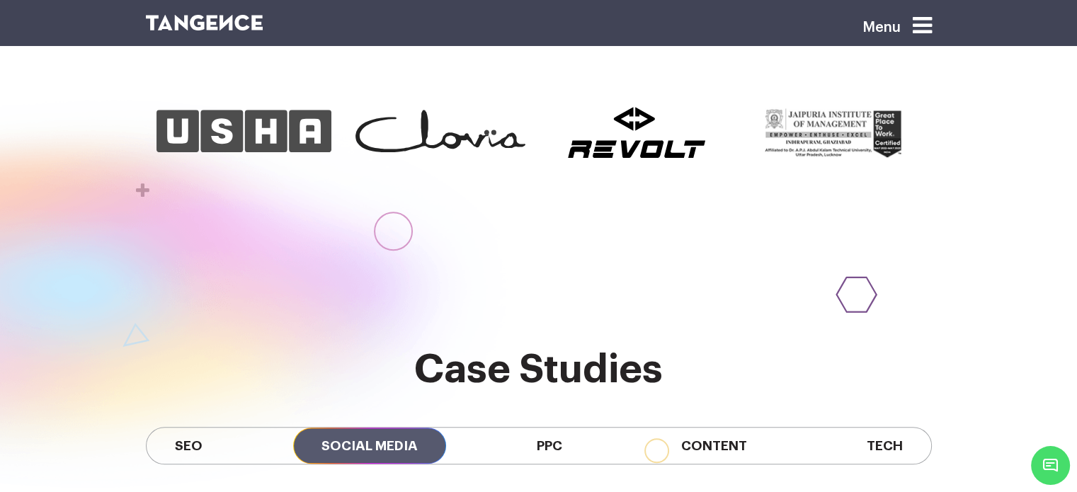
scroll to position [988, 0]
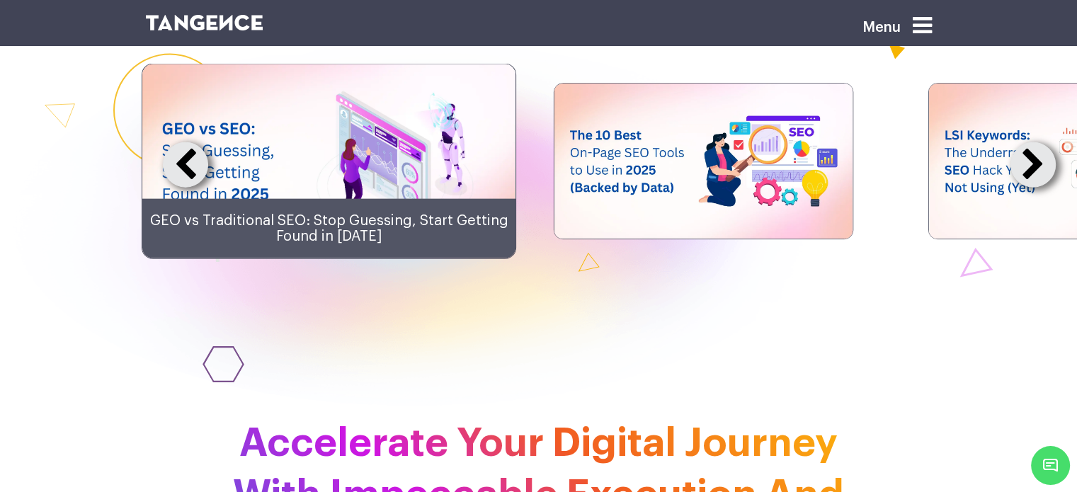
scroll to position [3298, 0]
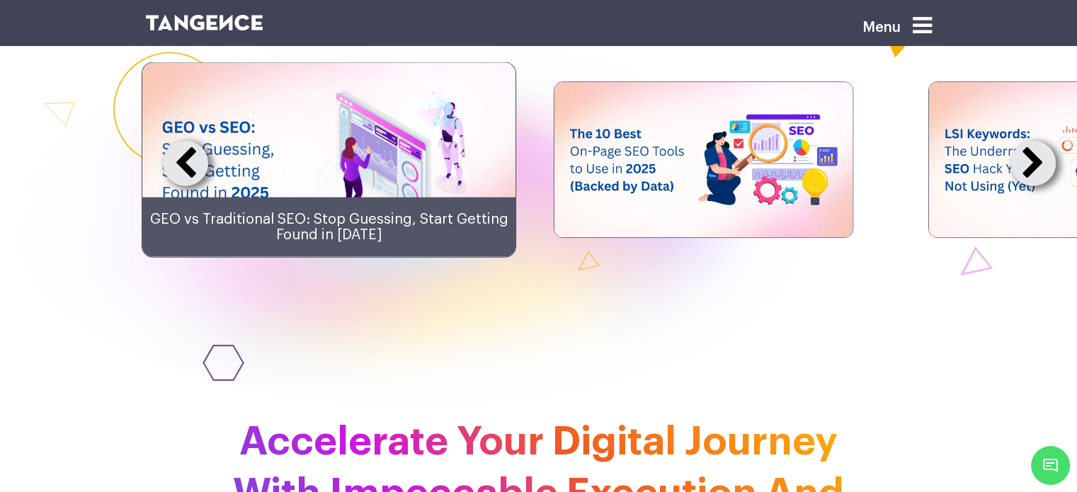
click at [1028, 186] on button at bounding box center [1032, 163] width 45 height 45
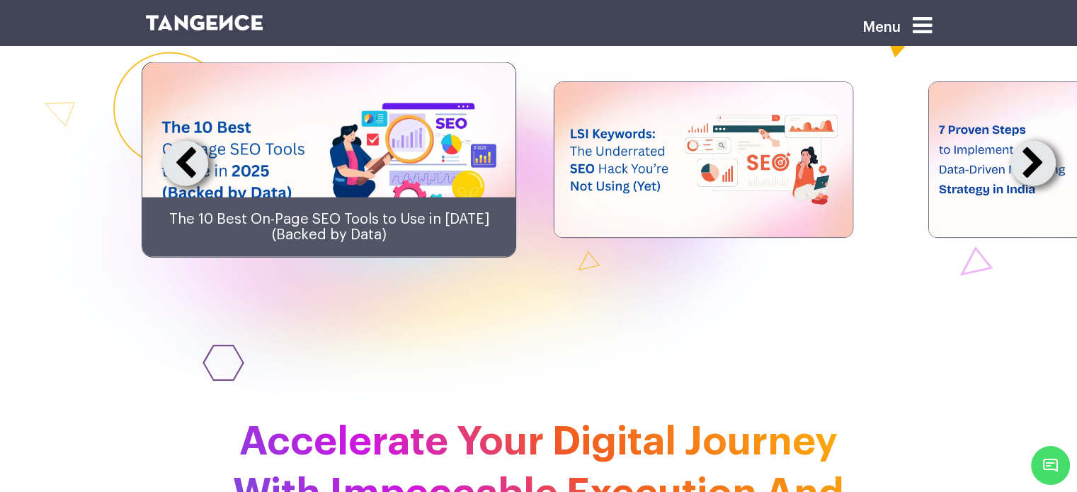
click at [1028, 186] on button at bounding box center [1032, 163] width 45 height 45
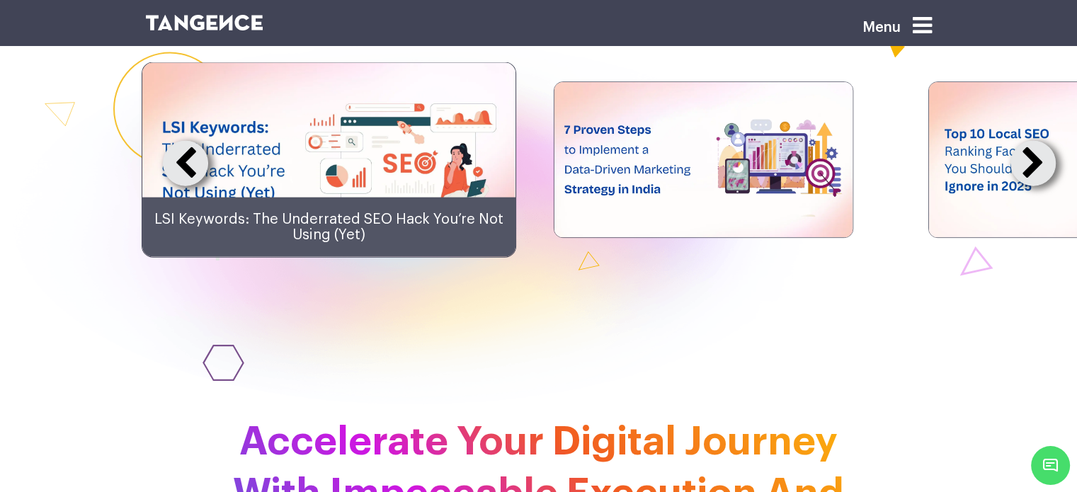
click at [1028, 186] on button at bounding box center [1032, 163] width 45 height 45
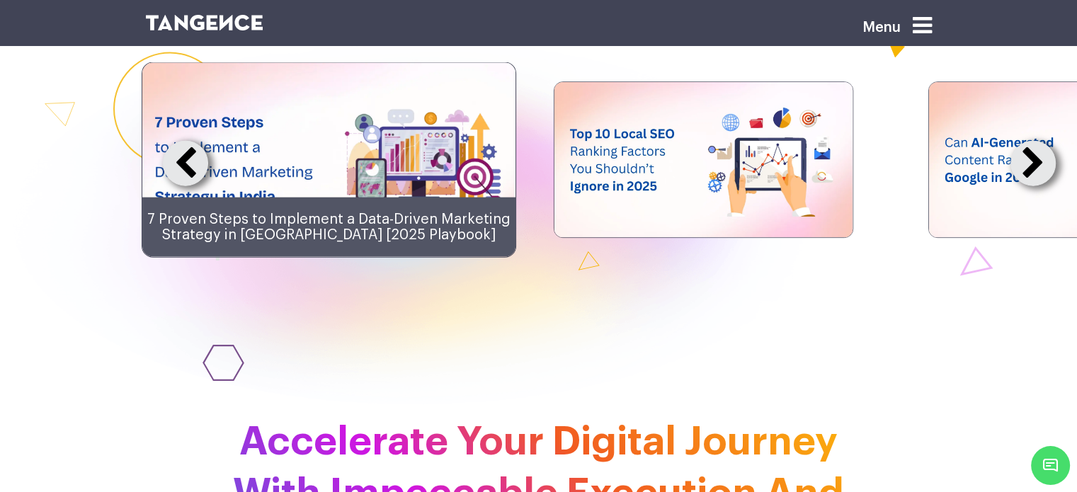
click at [1028, 186] on button at bounding box center [1032, 163] width 45 height 45
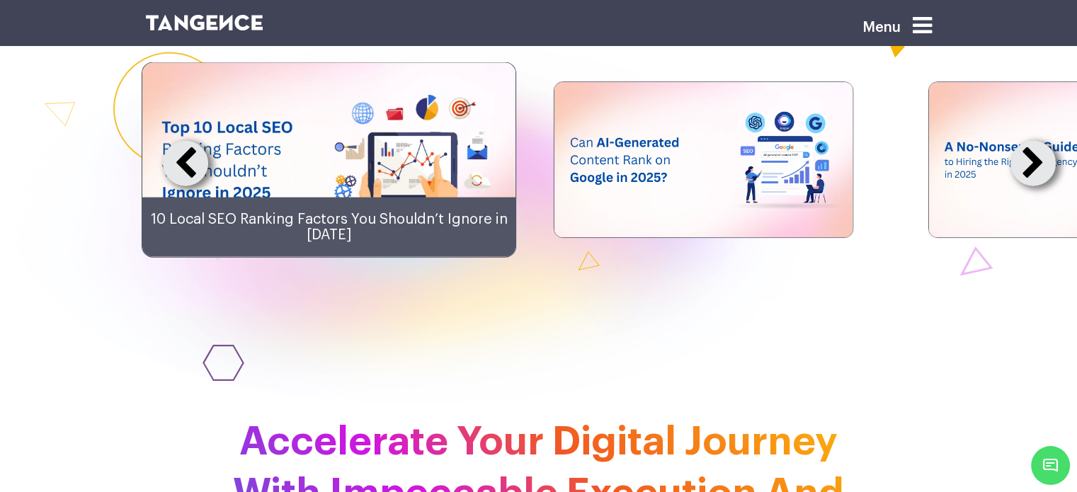
click at [1028, 186] on button at bounding box center [1032, 163] width 45 height 45
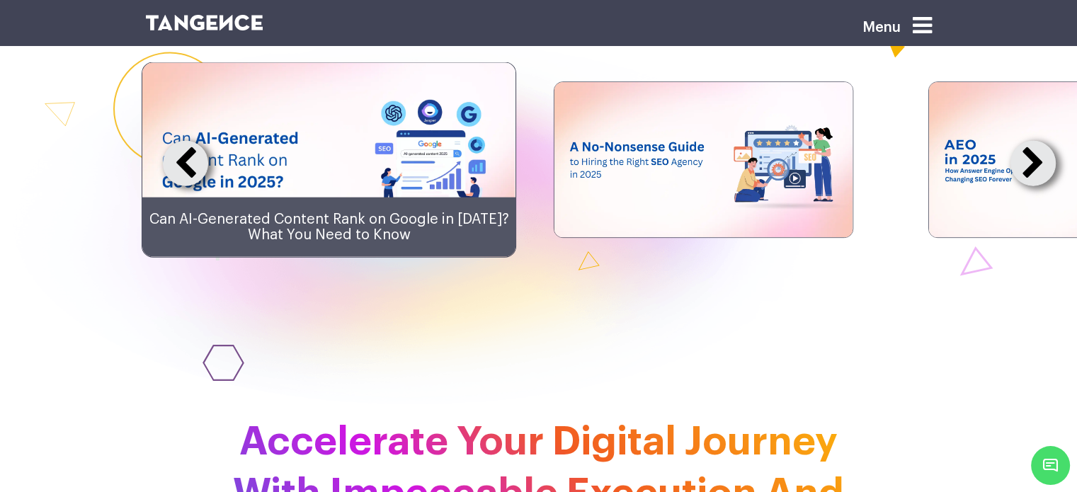
click at [1028, 186] on button at bounding box center [1032, 163] width 45 height 45
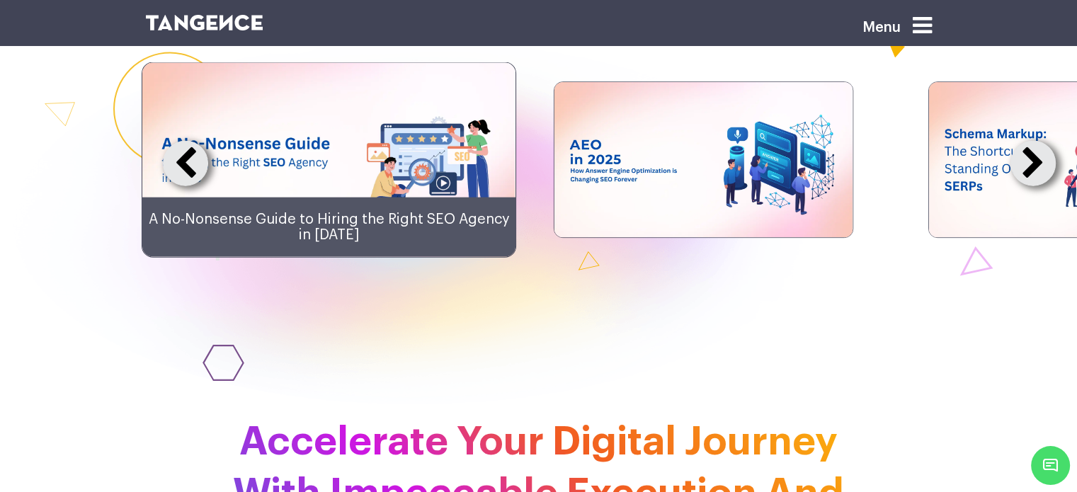
click at [1028, 186] on button at bounding box center [1032, 163] width 45 height 45
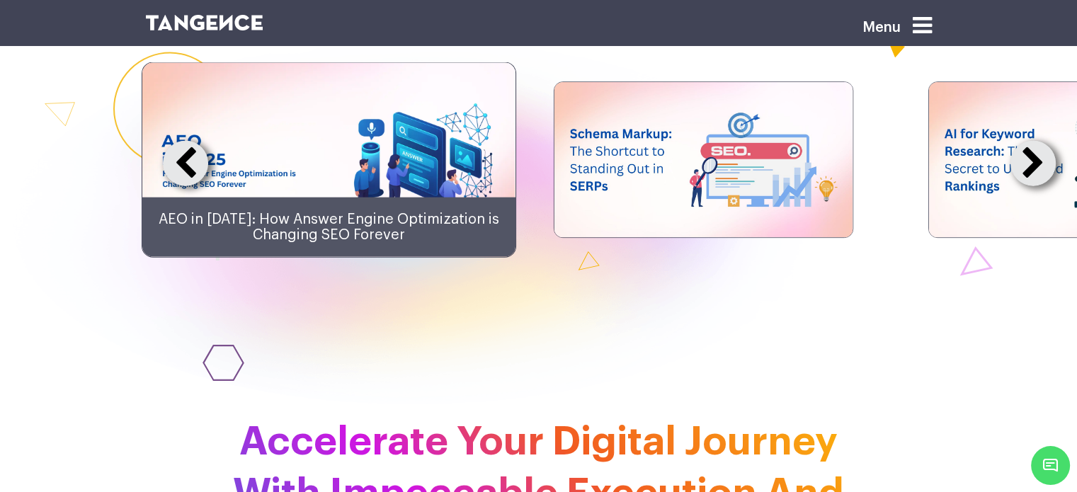
click at [1028, 186] on button at bounding box center [1032, 163] width 45 height 45
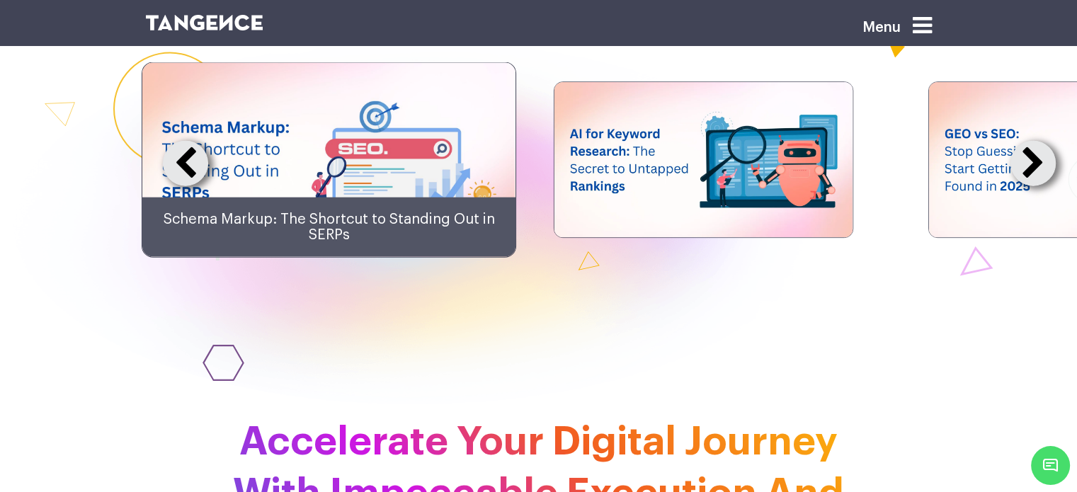
click at [1028, 186] on button at bounding box center [1032, 163] width 45 height 45
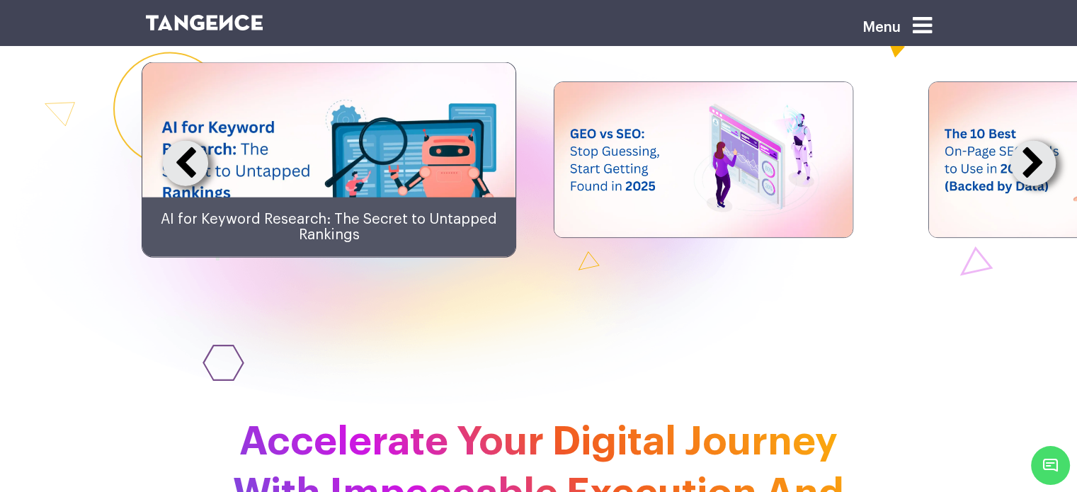
click at [1028, 186] on button at bounding box center [1032, 163] width 45 height 45
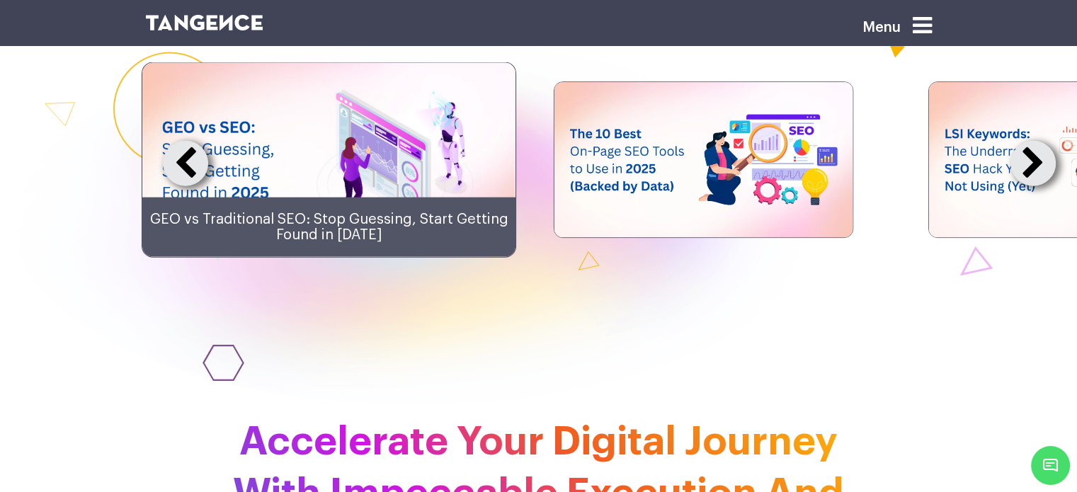
click at [1028, 186] on button at bounding box center [1032, 163] width 45 height 45
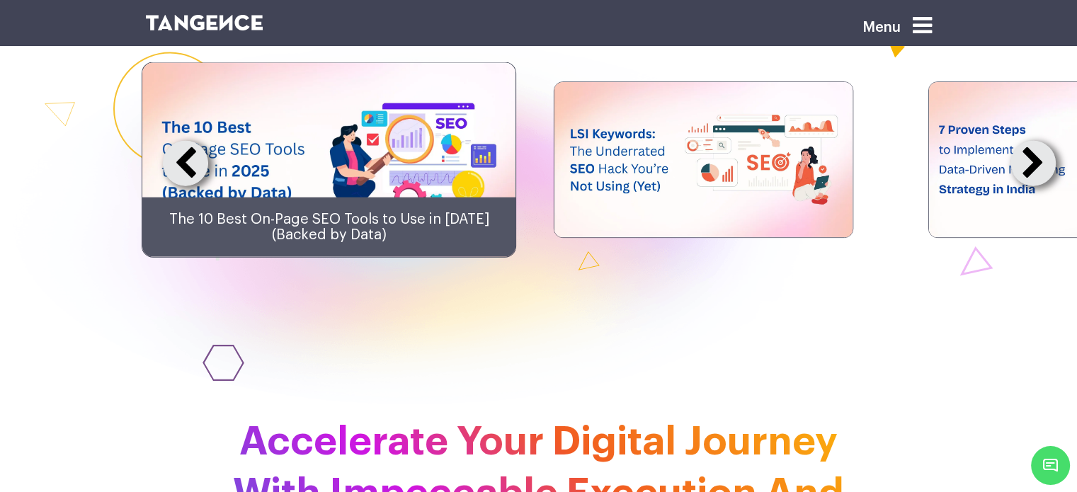
click at [1028, 186] on button at bounding box center [1032, 163] width 45 height 45
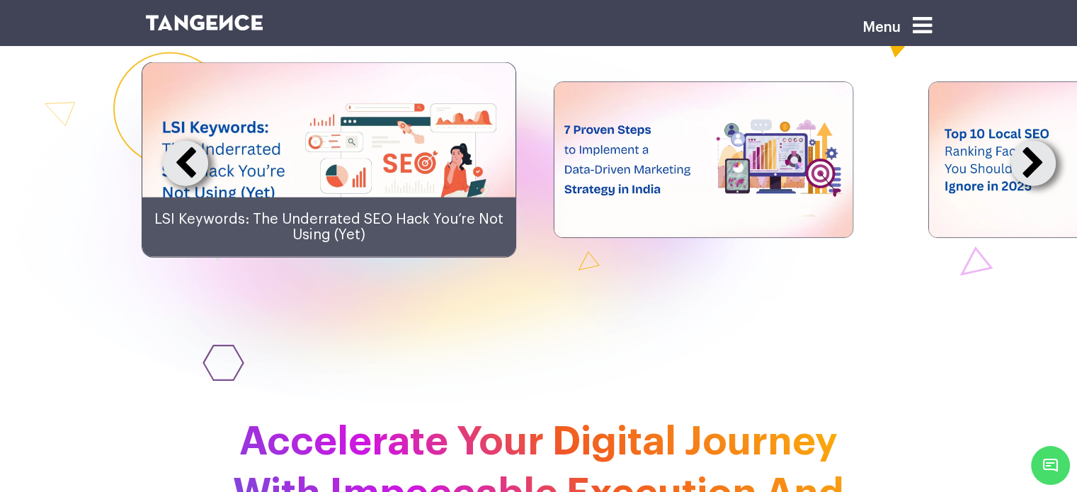
click at [1028, 186] on button at bounding box center [1032, 163] width 45 height 45
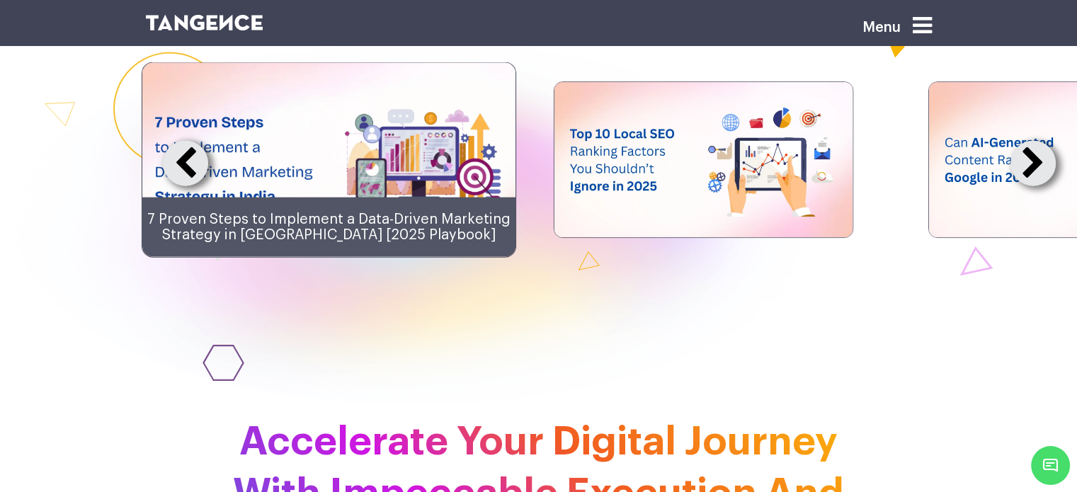
click at [1028, 186] on button at bounding box center [1032, 163] width 45 height 45
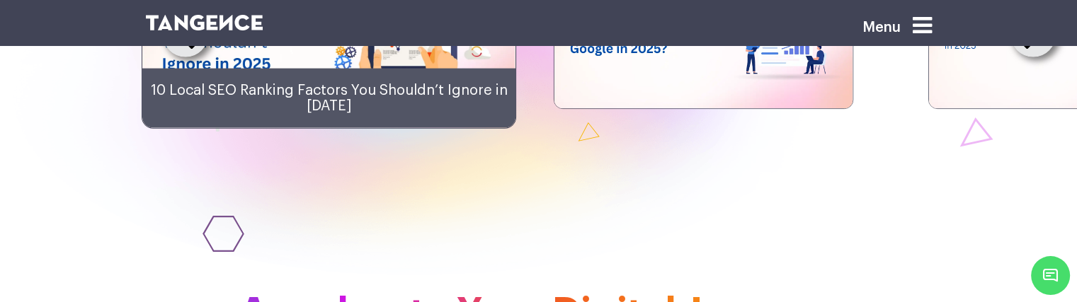
scroll to position [3238, 0]
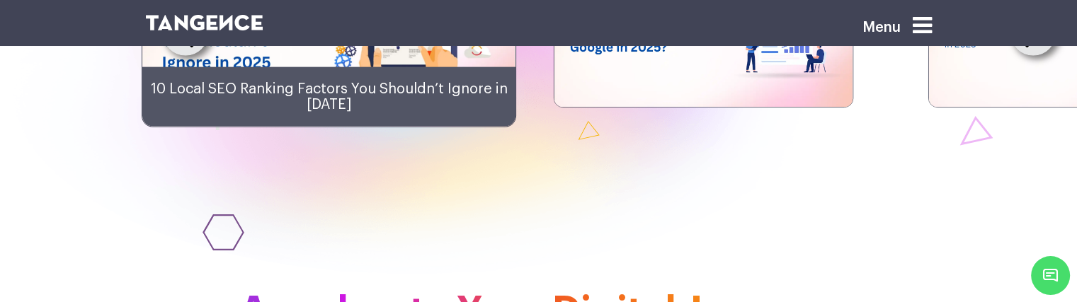
click at [1032, 56] on button at bounding box center [1032, 33] width 45 height 45
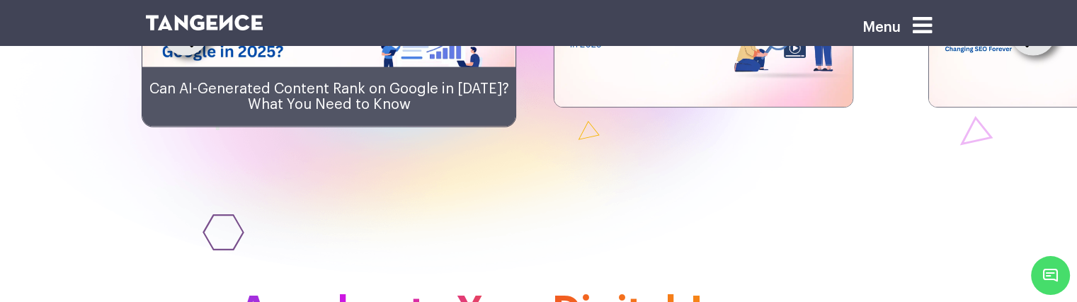
click at [1032, 56] on button at bounding box center [1032, 33] width 45 height 45
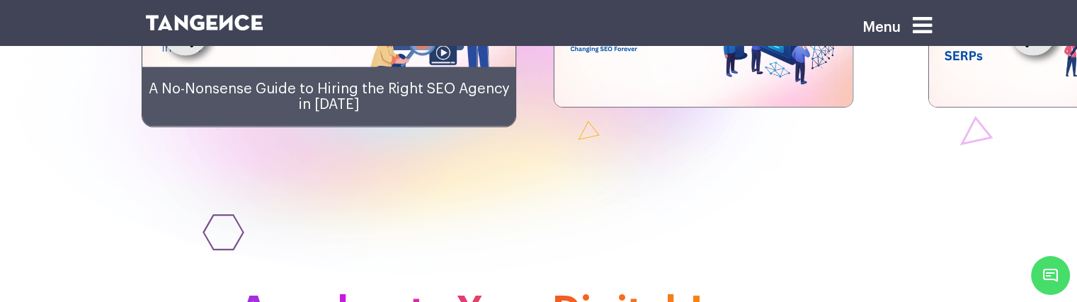
click at [1032, 56] on button at bounding box center [1032, 33] width 45 height 45
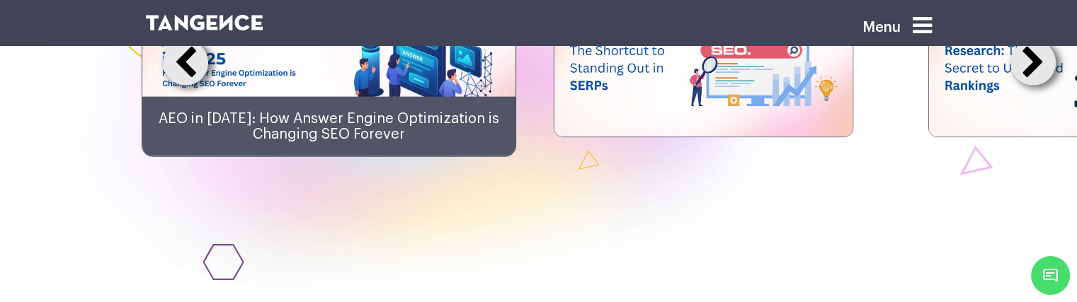
scroll to position [3214, 0]
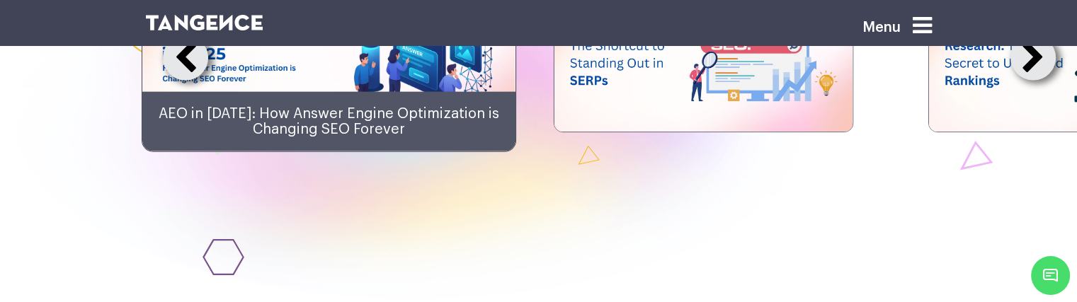
click at [1041, 81] on button at bounding box center [1032, 57] width 45 height 45
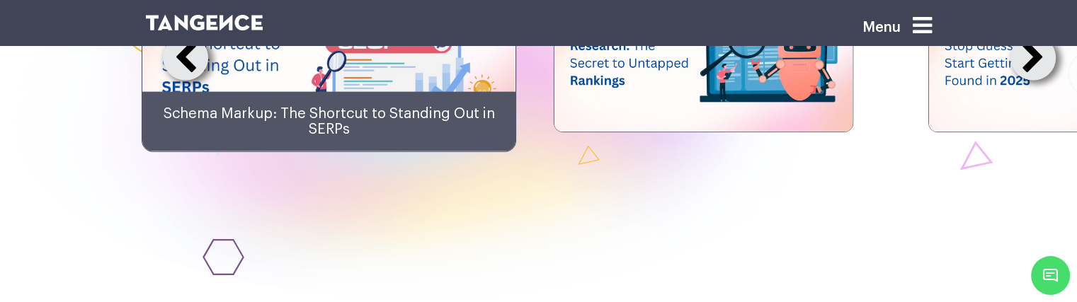
click at [1041, 81] on button at bounding box center [1032, 57] width 45 height 45
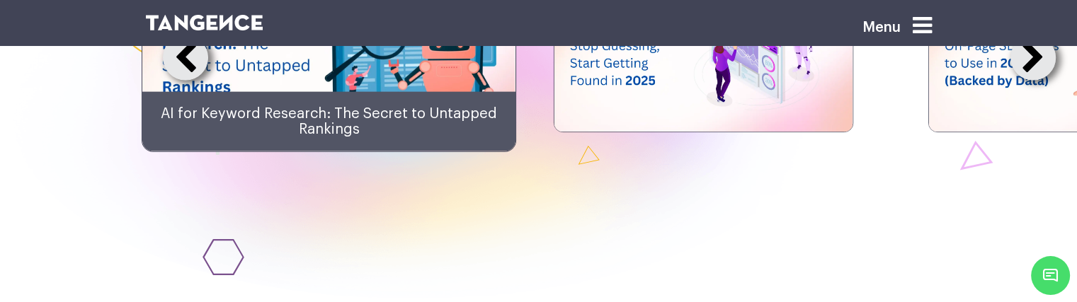
click at [1041, 81] on button at bounding box center [1032, 57] width 45 height 45
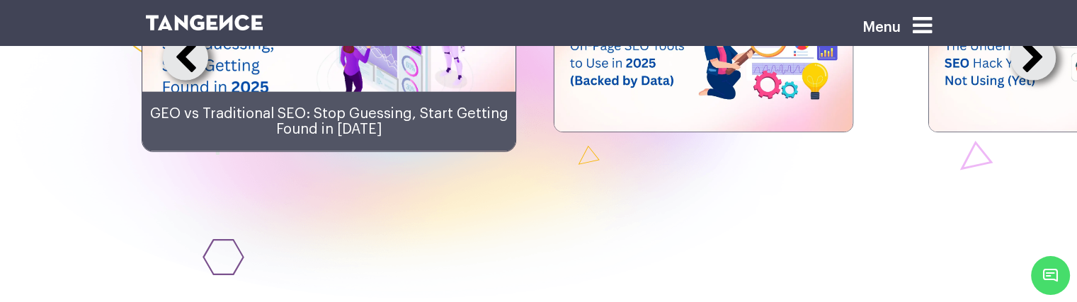
click at [1041, 81] on button at bounding box center [1032, 57] width 45 height 45
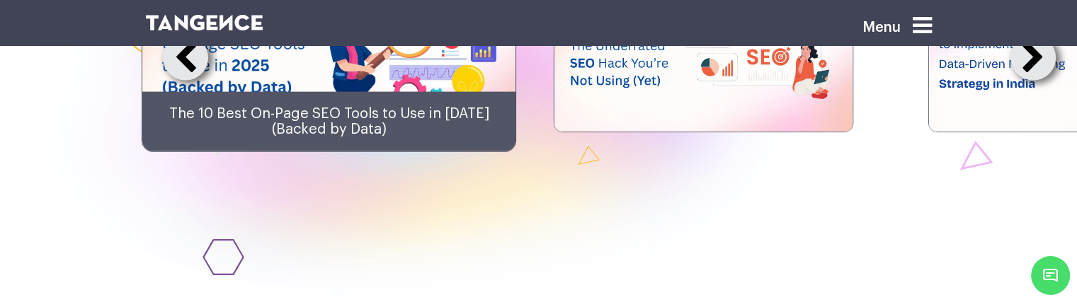
click at [1037, 81] on button at bounding box center [1032, 57] width 45 height 45
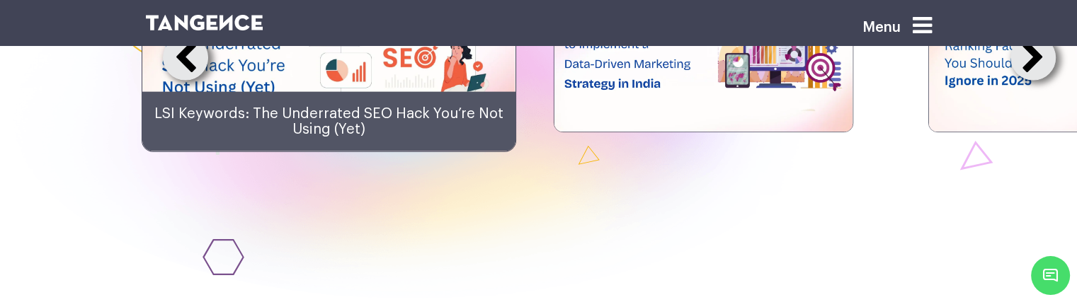
click at [1037, 81] on button at bounding box center [1032, 57] width 45 height 45
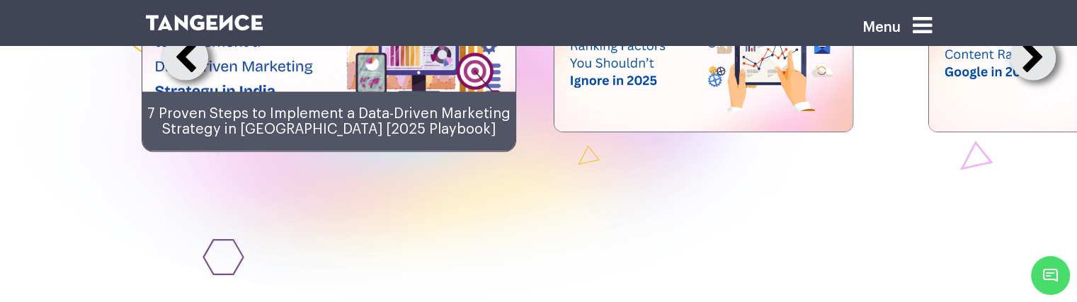
click at [1037, 81] on button at bounding box center [1032, 57] width 45 height 45
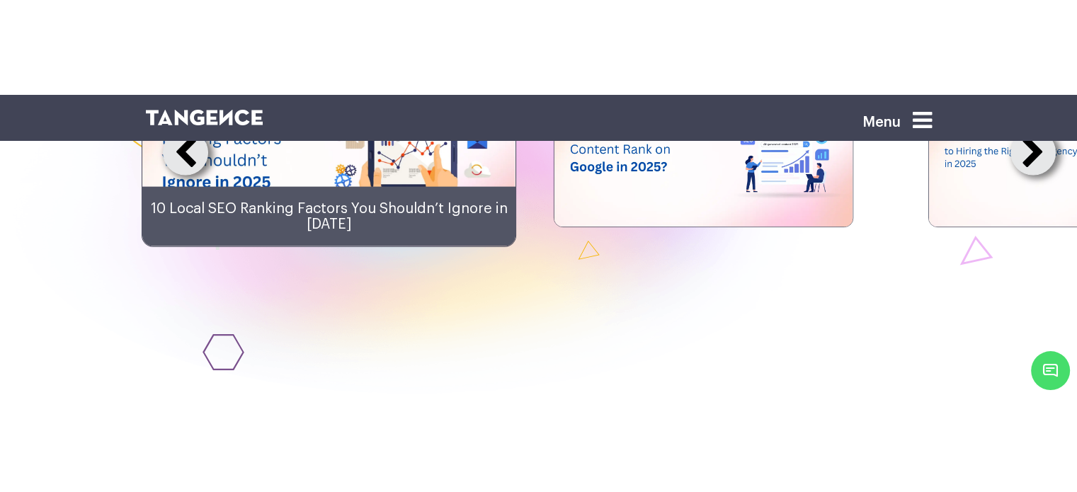
scroll to position [3403, 0]
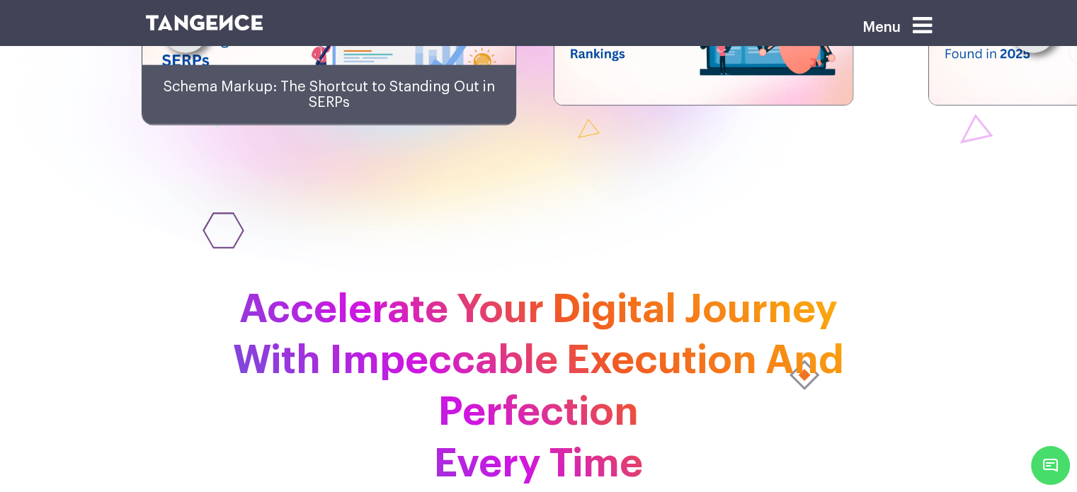
scroll to position [3472, 0]
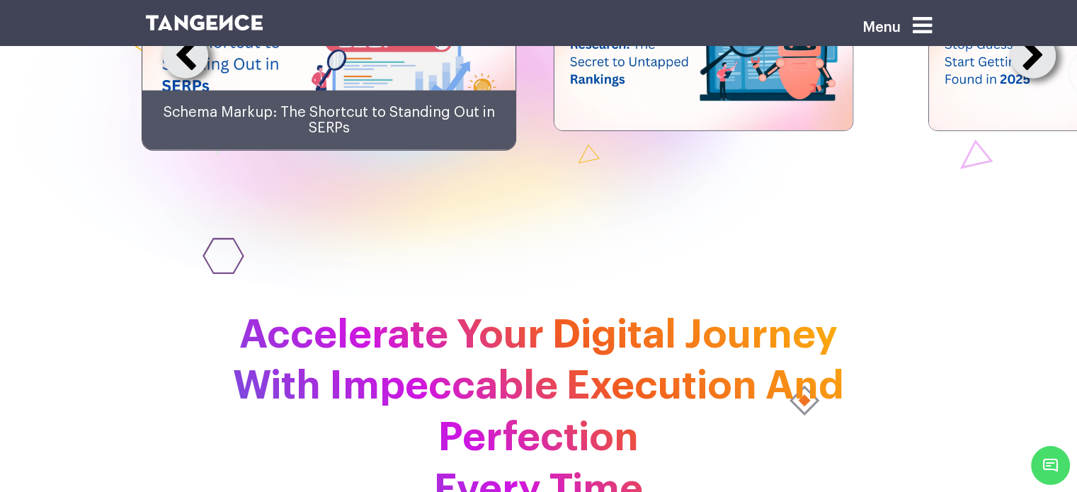
click at [1028, 79] on button at bounding box center [1032, 55] width 45 height 45
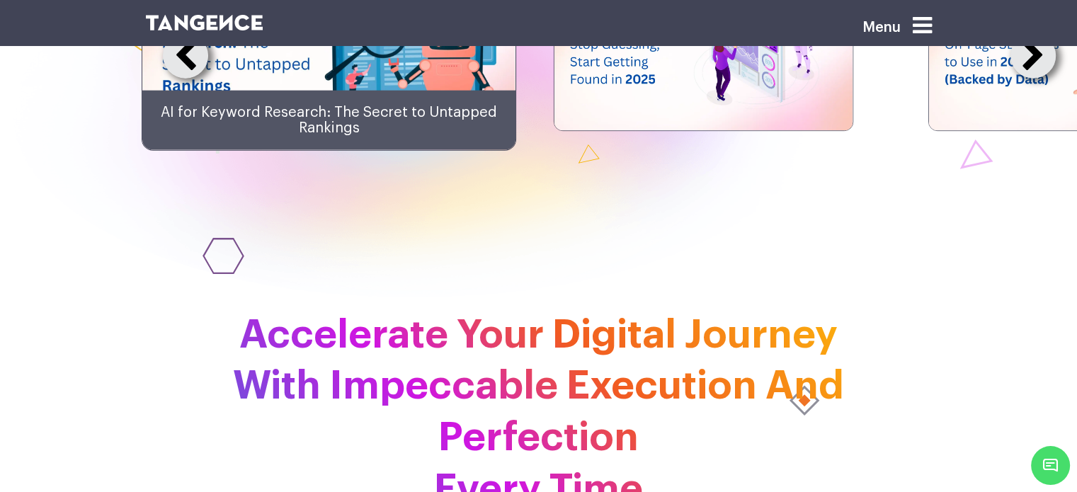
click at [1028, 79] on button at bounding box center [1032, 55] width 45 height 45
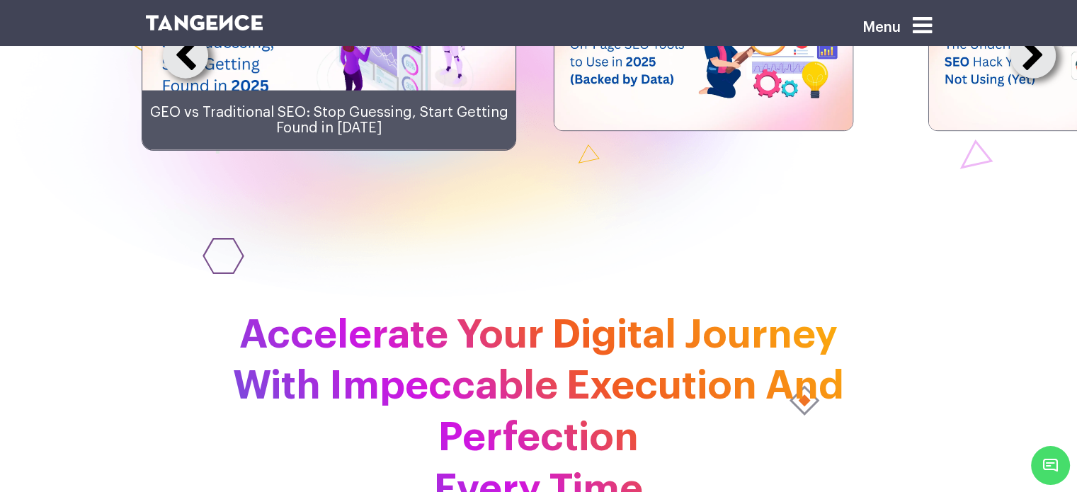
click at [1028, 79] on button at bounding box center [1032, 55] width 45 height 45
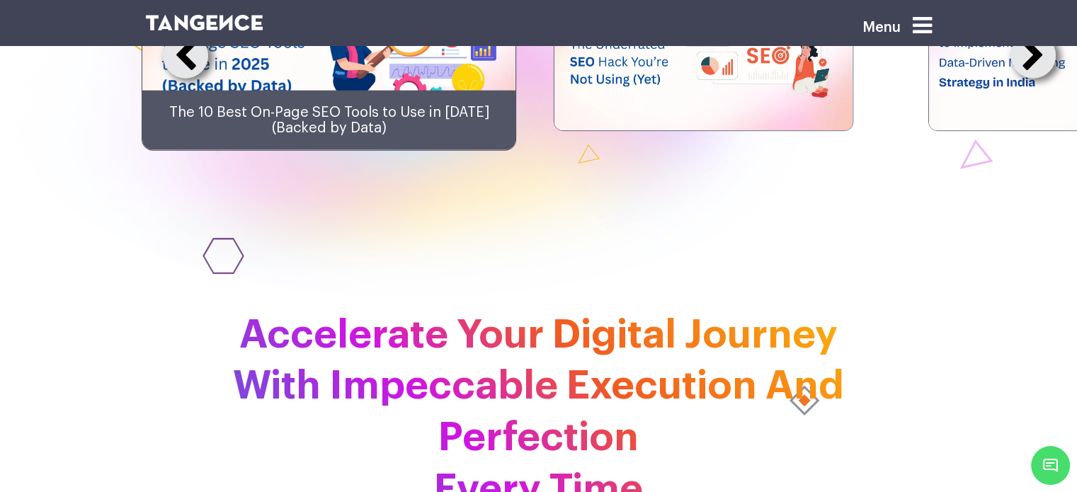
click at [1028, 79] on button at bounding box center [1032, 55] width 45 height 45
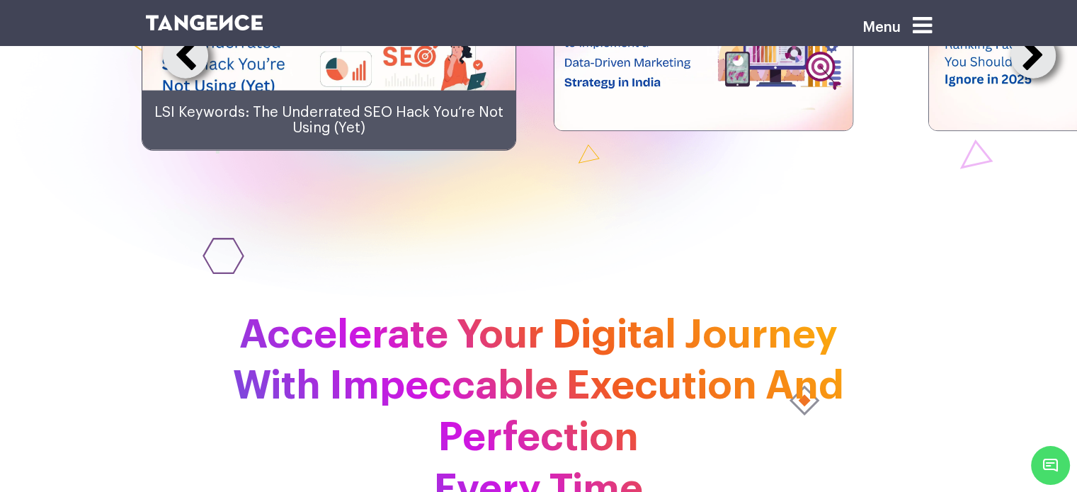
click at [1028, 79] on button at bounding box center [1032, 55] width 45 height 45
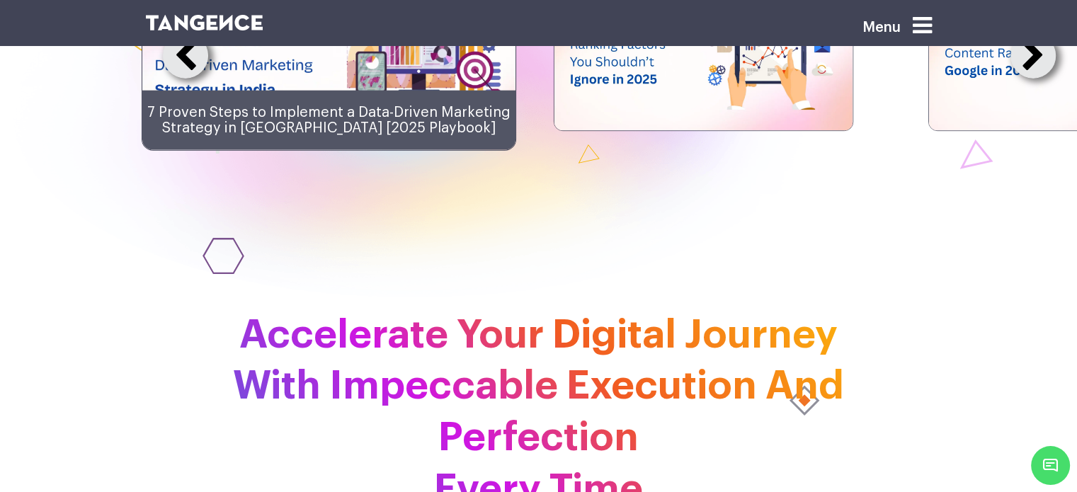
click at [1028, 79] on button at bounding box center [1032, 55] width 45 height 45
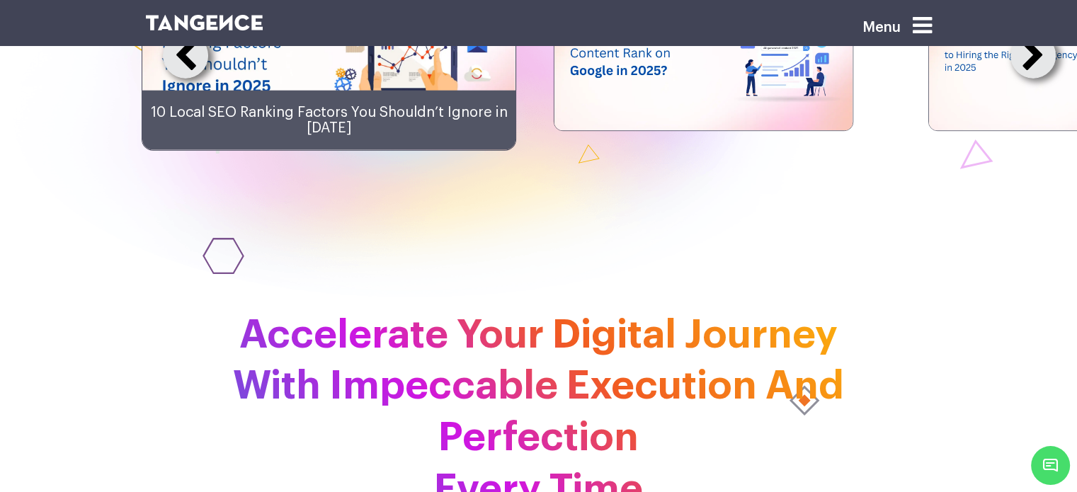
click at [1028, 79] on button at bounding box center [1032, 55] width 45 height 45
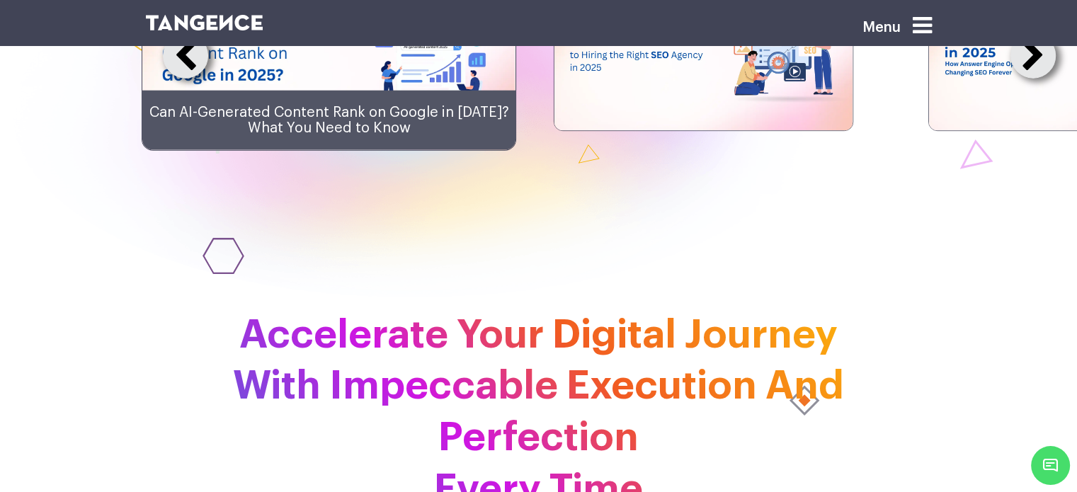
click at [1028, 79] on button at bounding box center [1032, 55] width 45 height 45
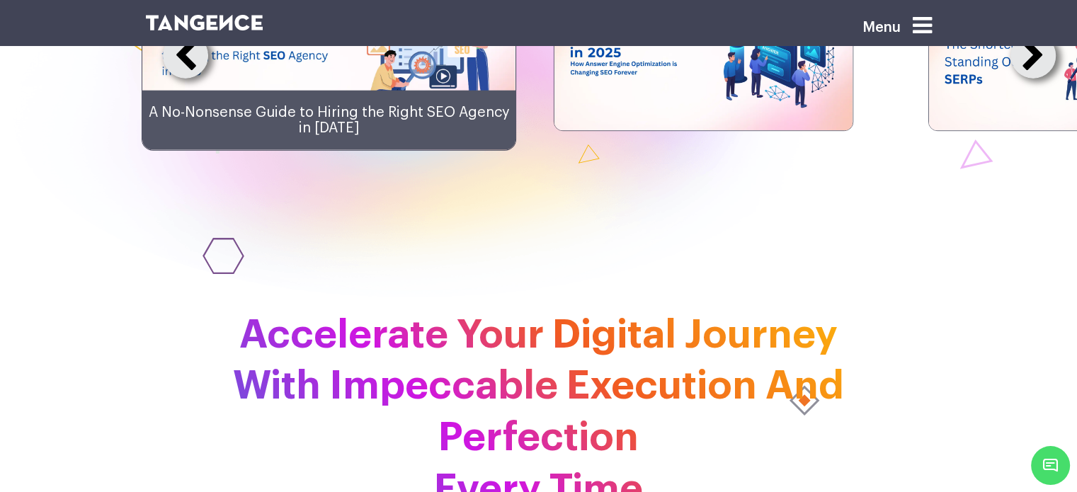
click at [1028, 79] on button at bounding box center [1032, 55] width 45 height 45
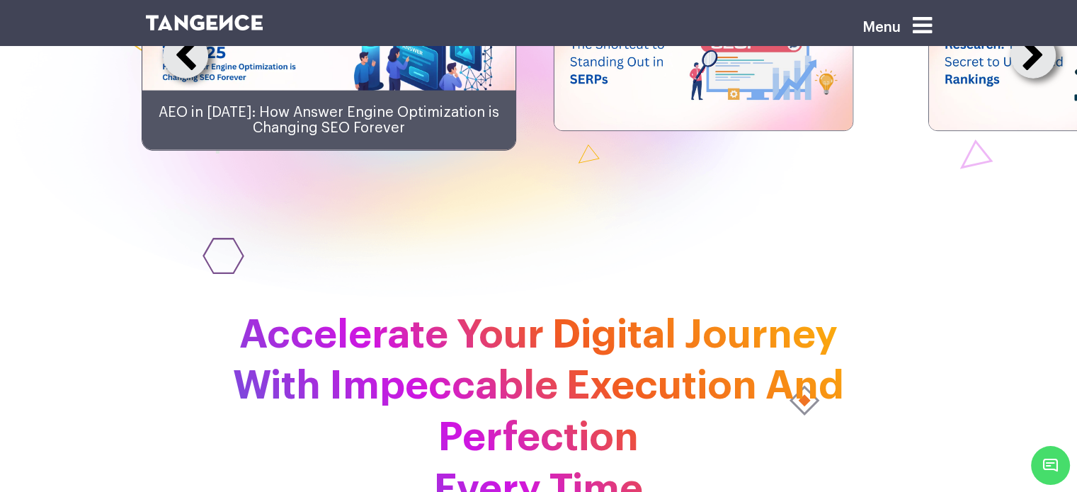
click at [1028, 79] on button at bounding box center [1032, 55] width 45 height 45
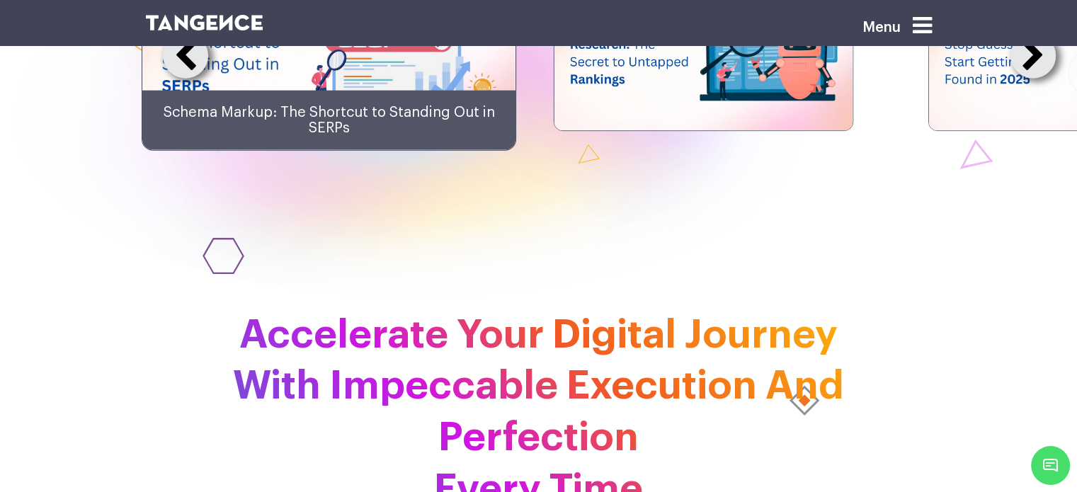
click at [1028, 79] on button at bounding box center [1032, 55] width 45 height 45
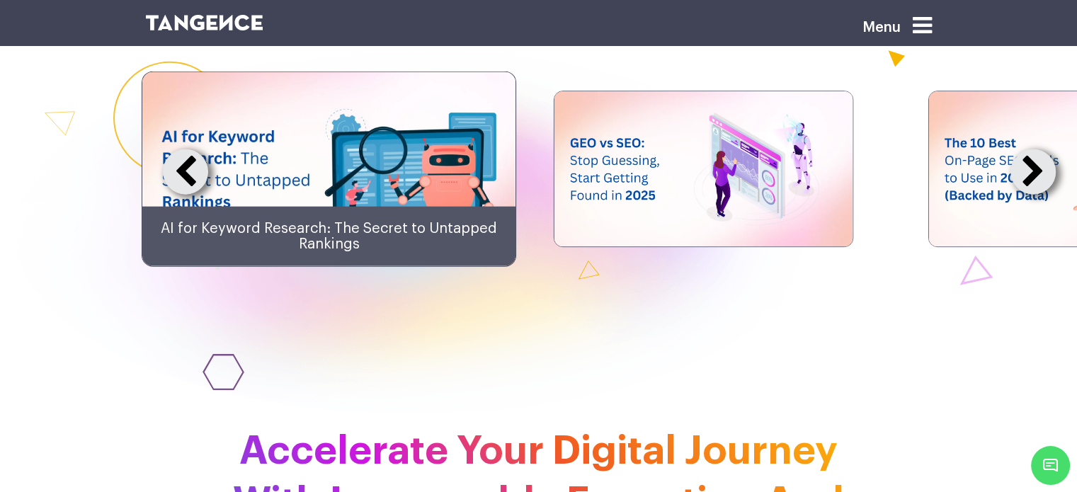
scroll to position [3364, 0]
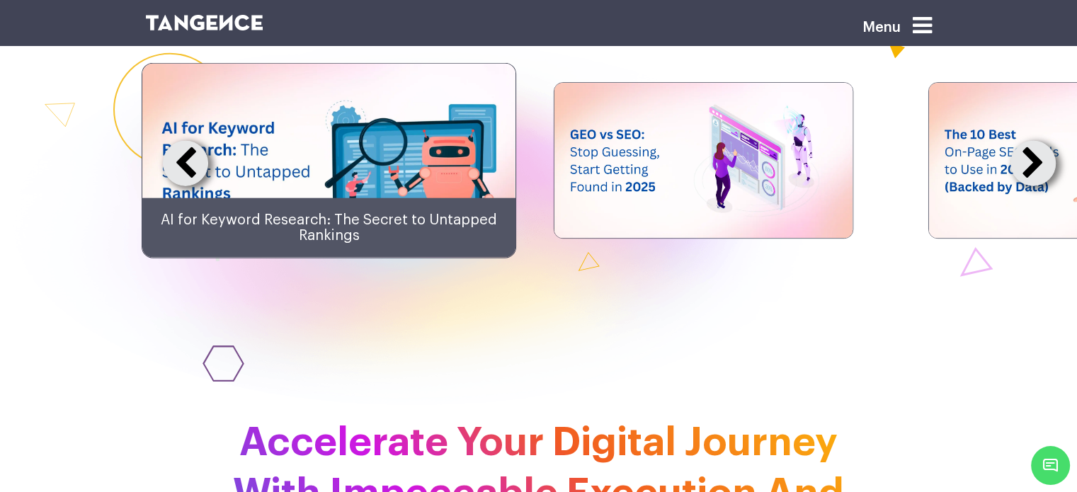
click at [1034, 186] on button at bounding box center [1032, 163] width 45 height 45
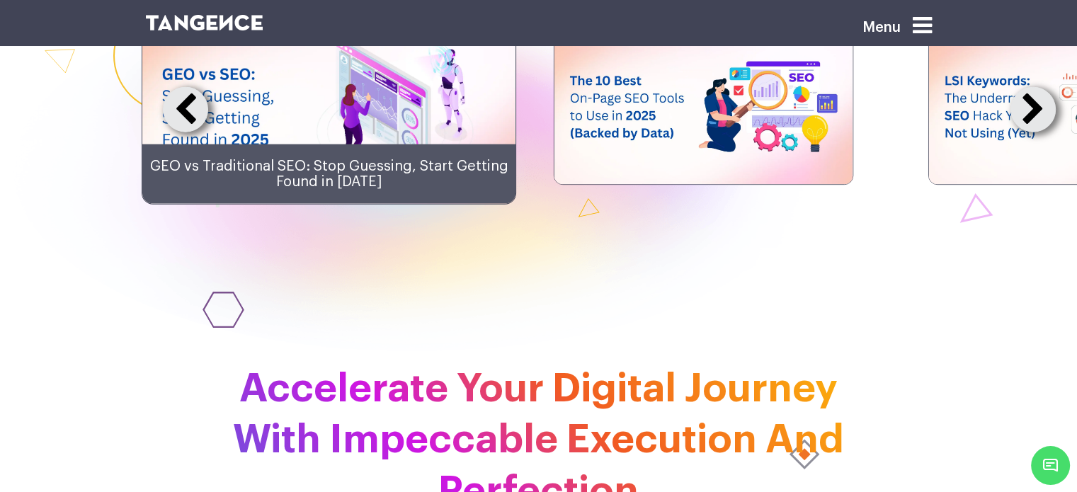
scroll to position [3420, 0]
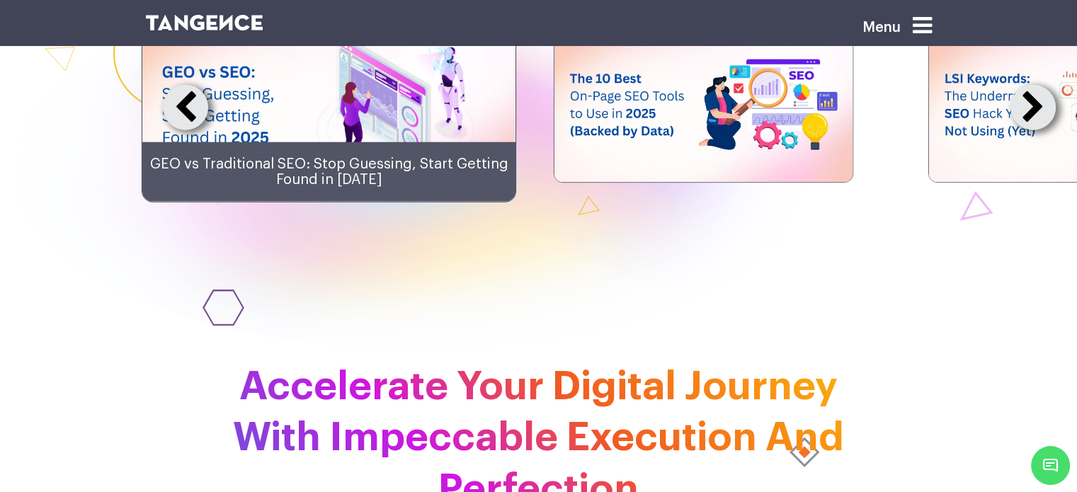
click at [1039, 130] on button at bounding box center [1032, 107] width 45 height 45
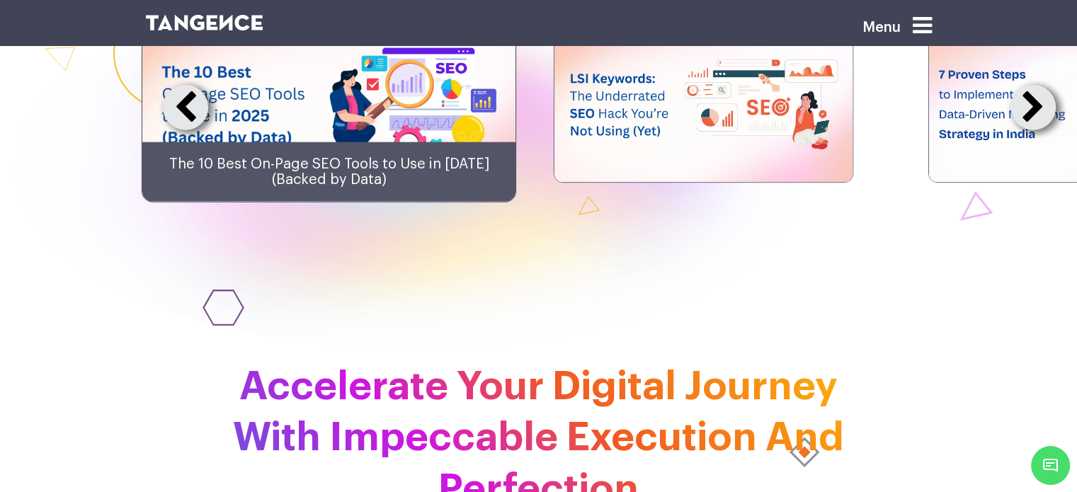
click at [1039, 130] on button at bounding box center [1032, 107] width 45 height 45
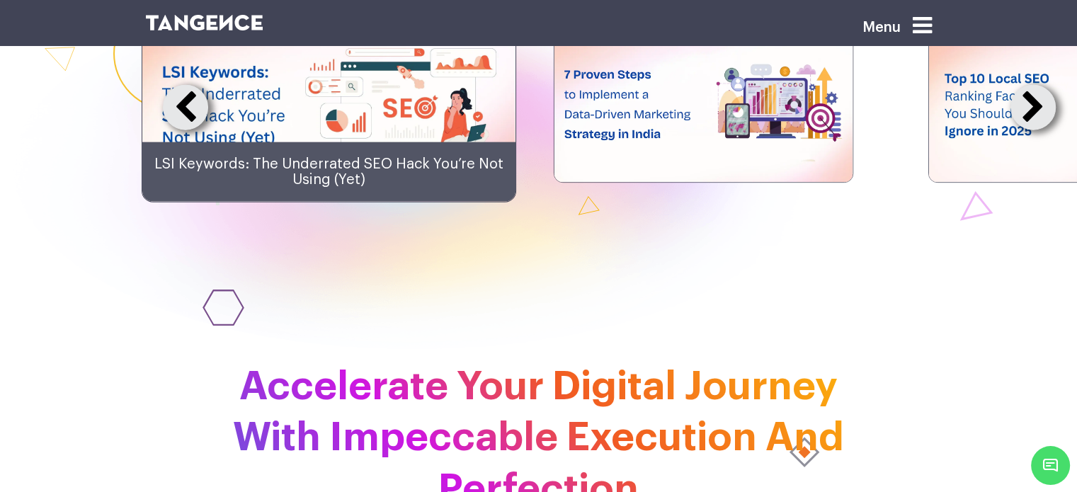
click at [1039, 130] on button at bounding box center [1032, 107] width 45 height 45
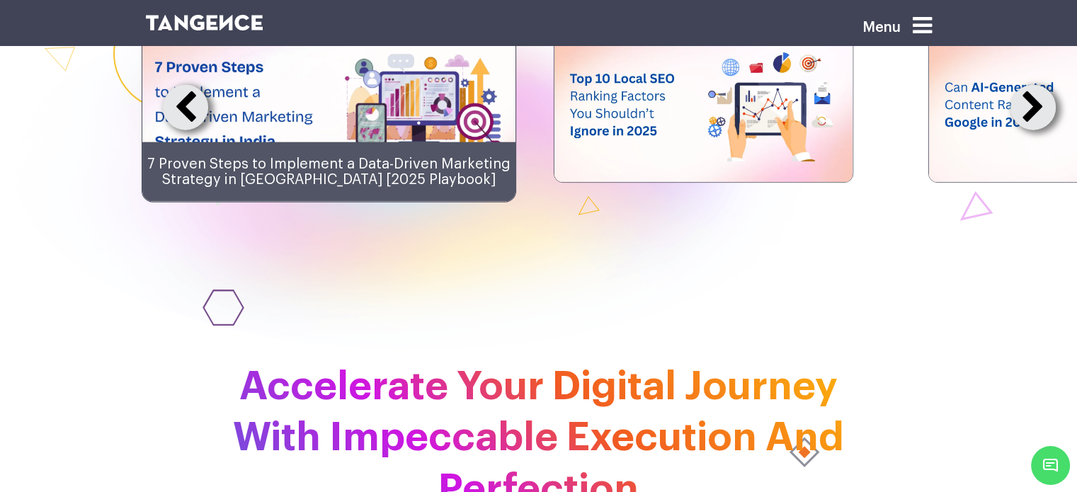
click at [1039, 130] on button at bounding box center [1032, 107] width 45 height 45
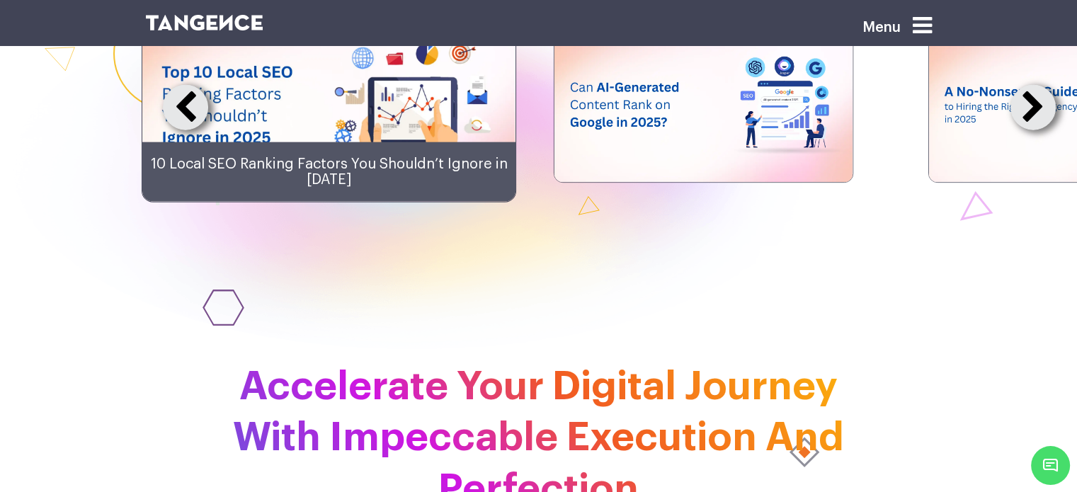
click at [1039, 130] on button at bounding box center [1032, 107] width 45 height 45
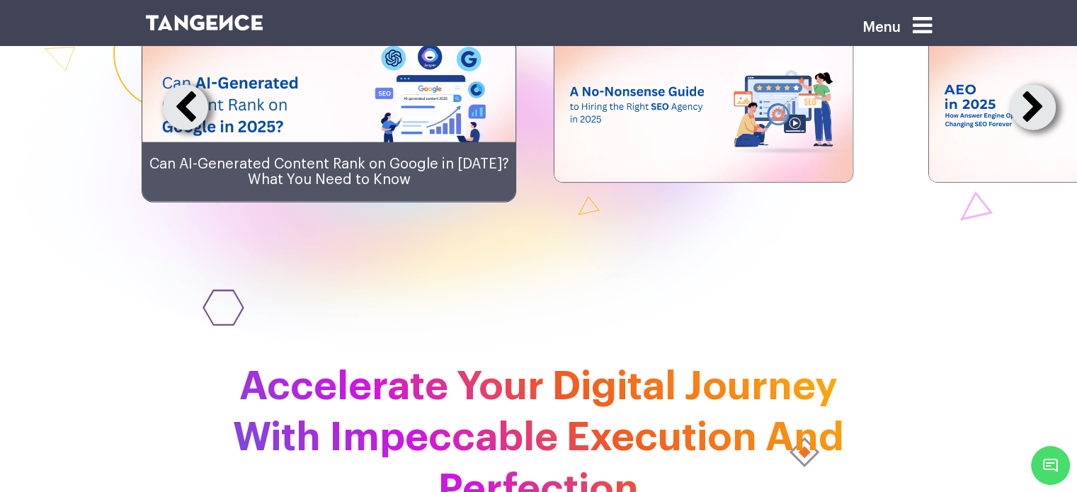
click at [1039, 130] on button at bounding box center [1032, 107] width 45 height 45
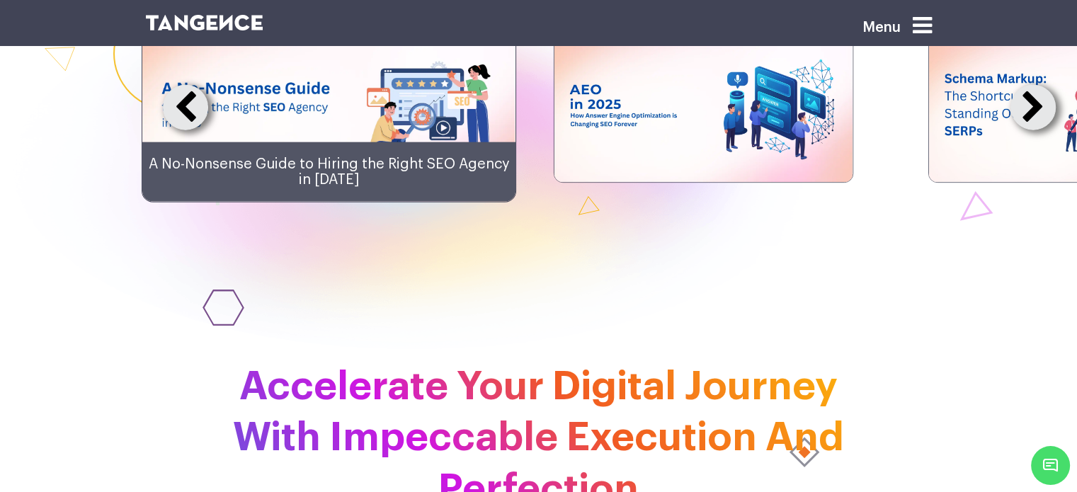
click at [1039, 130] on button at bounding box center [1032, 107] width 45 height 45
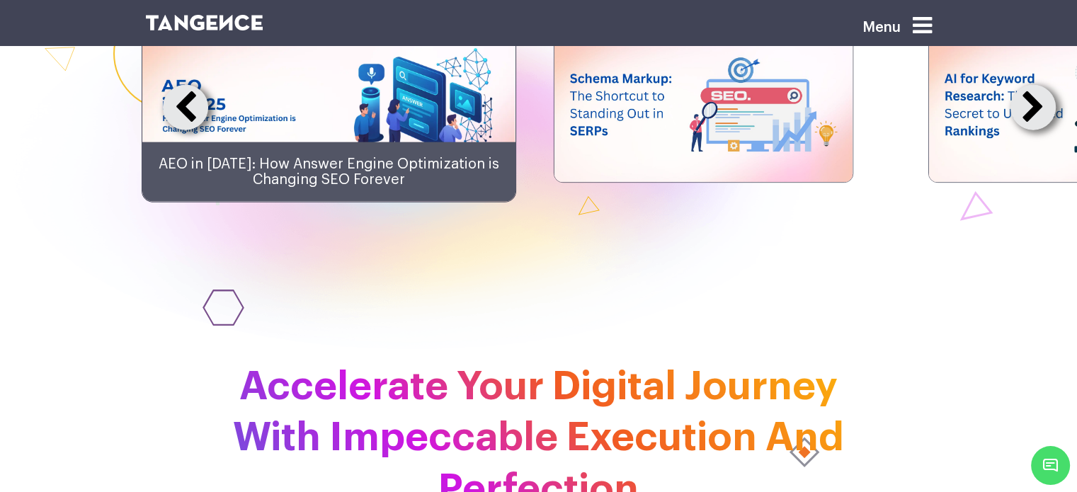
click at [1039, 130] on button at bounding box center [1032, 107] width 45 height 45
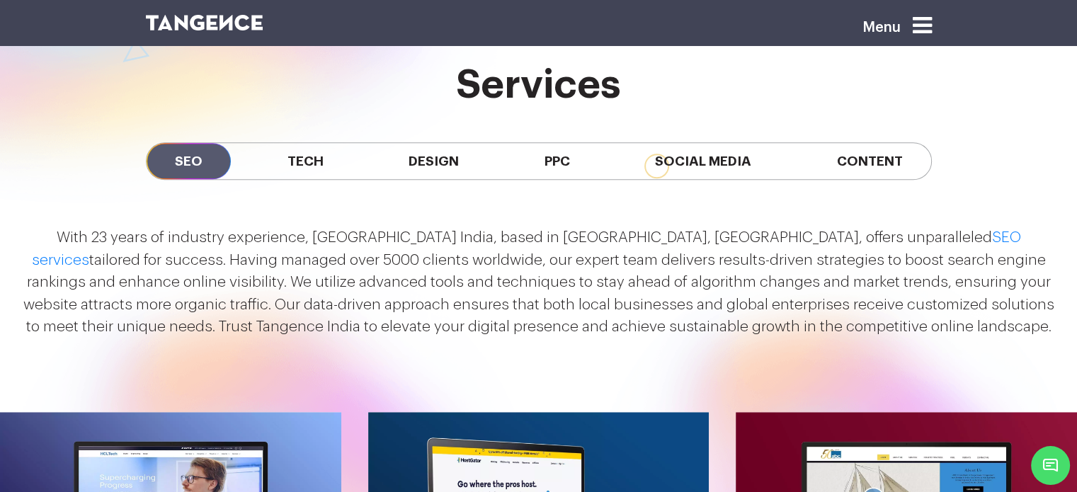
scroll to position [1259, 0]
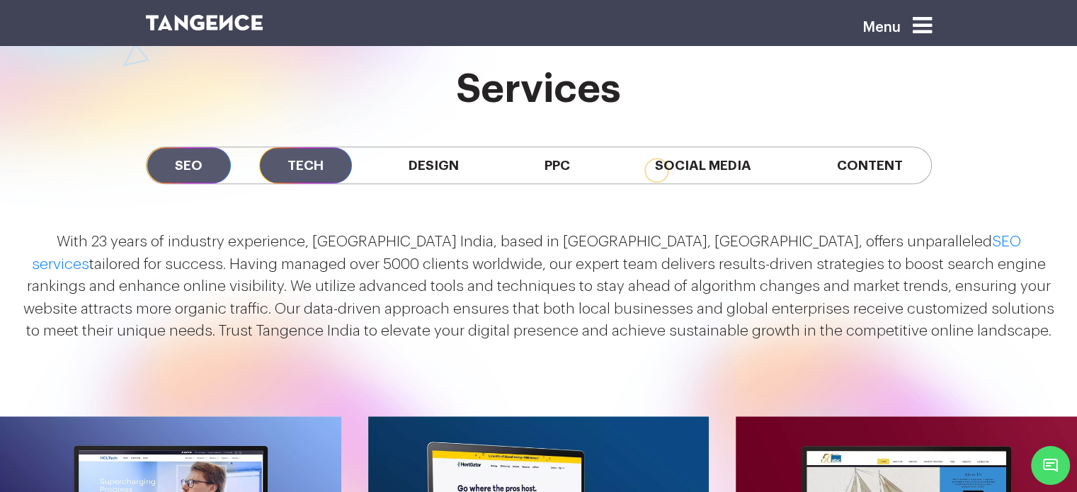
click at [321, 170] on span "Tech" at bounding box center [305, 165] width 93 height 36
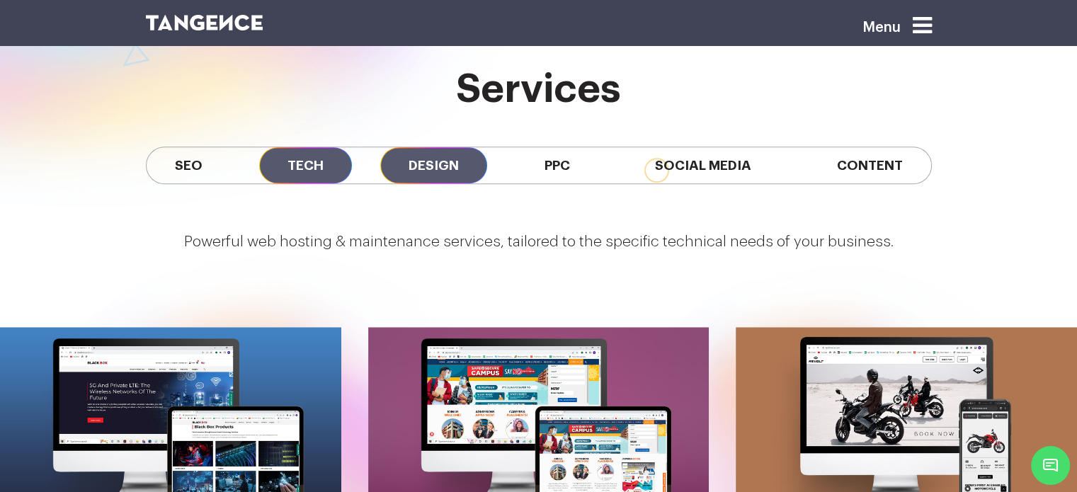
click at [402, 166] on span "Design" at bounding box center [433, 165] width 107 height 36
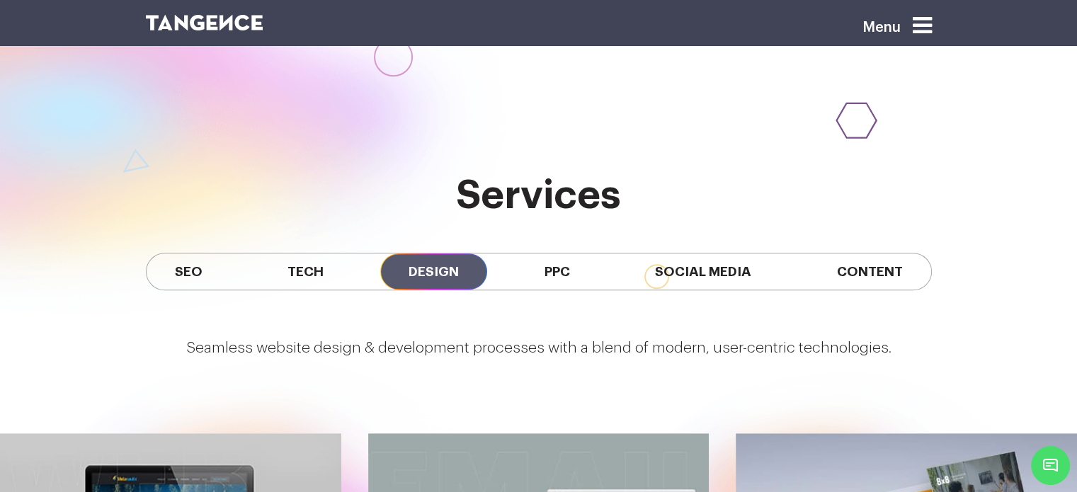
scroll to position [1155, 0]
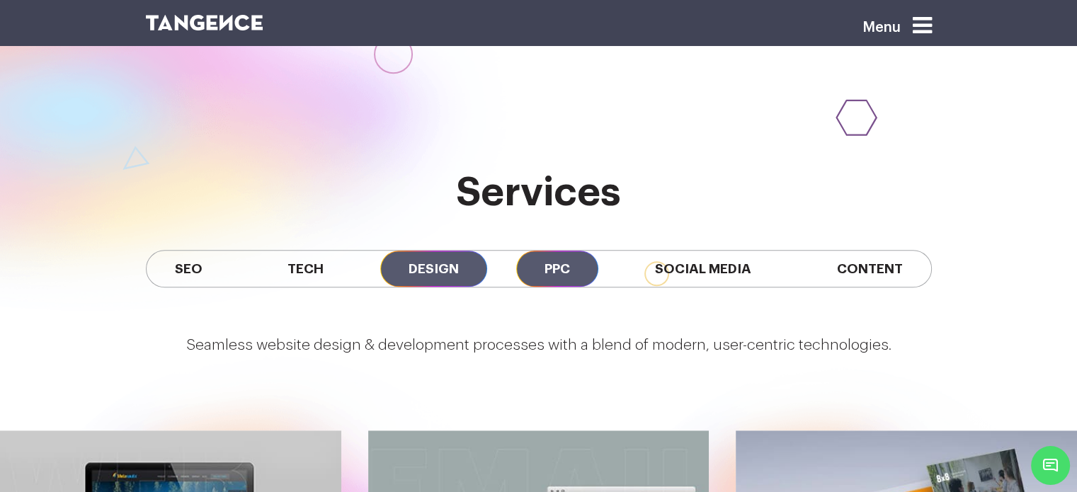
click at [559, 285] on span "PPC" at bounding box center [557, 269] width 82 height 36
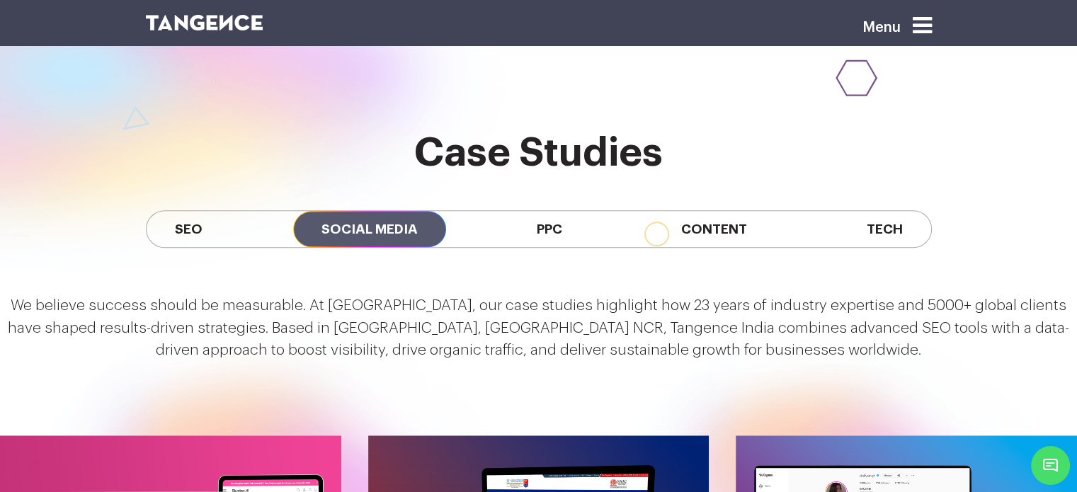
scroll to position [1082, 0]
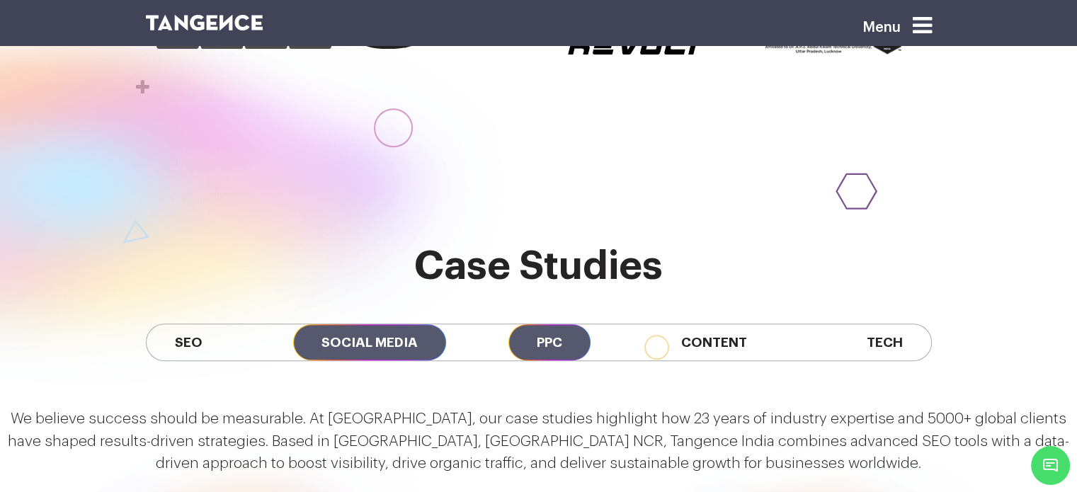
click at [561, 324] on span "PPC" at bounding box center [549, 342] width 82 height 36
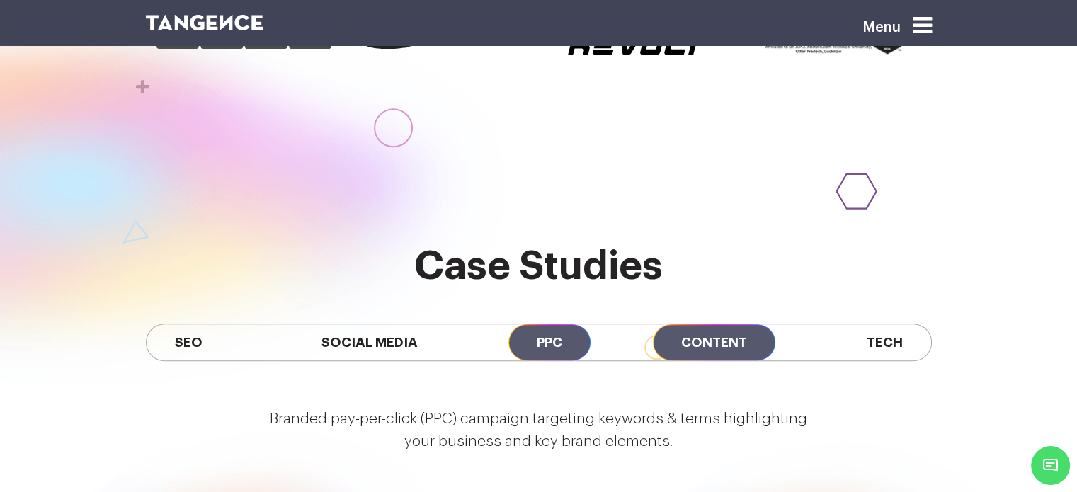
click at [707, 324] on span "Content" at bounding box center [714, 342] width 122 height 36
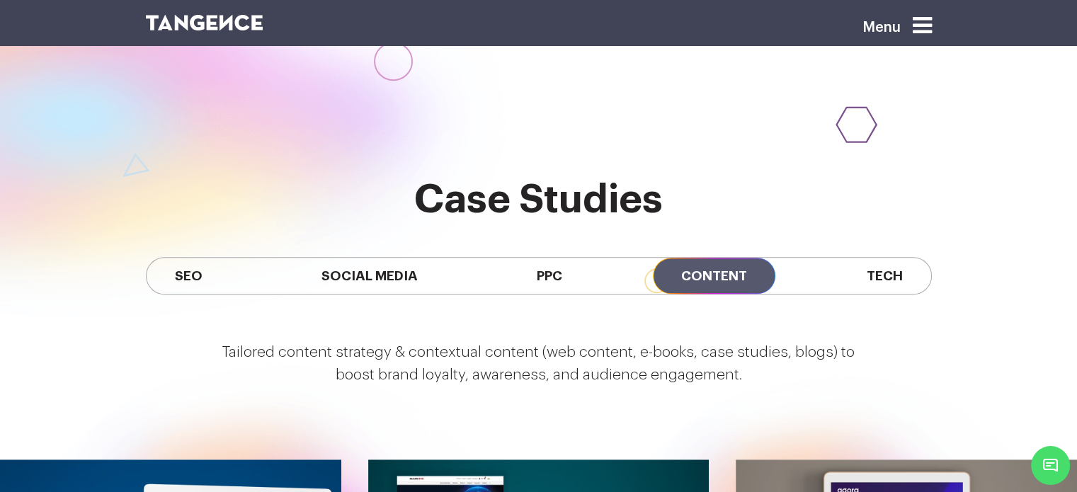
scroll to position [1121, 0]
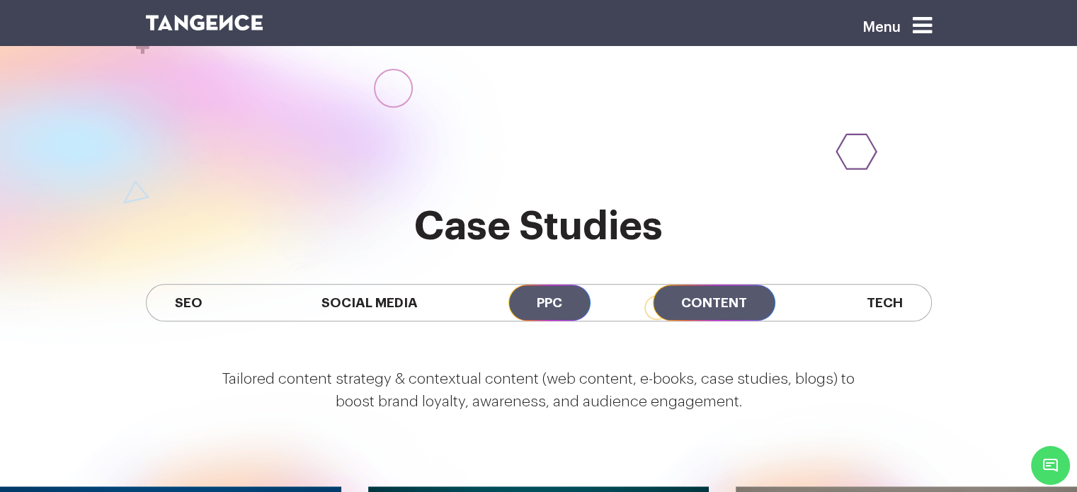
click at [546, 285] on span "PPC" at bounding box center [549, 303] width 82 height 36
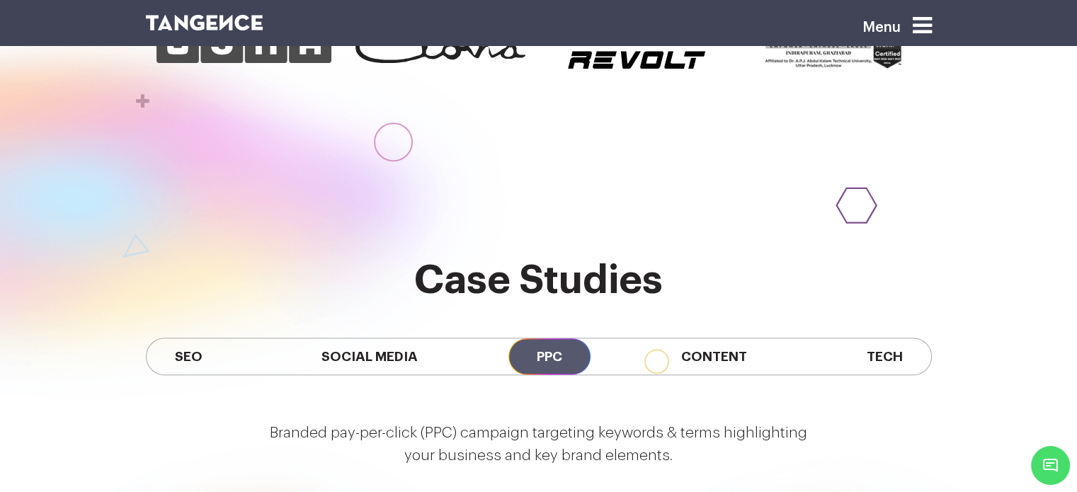
scroll to position [1127, 0]
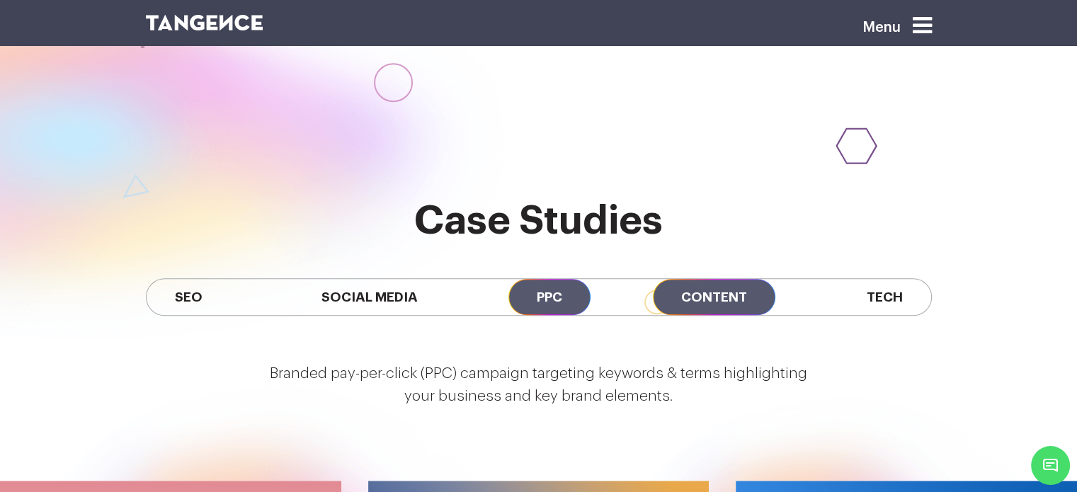
click at [731, 279] on span "Content" at bounding box center [714, 297] width 122 height 36
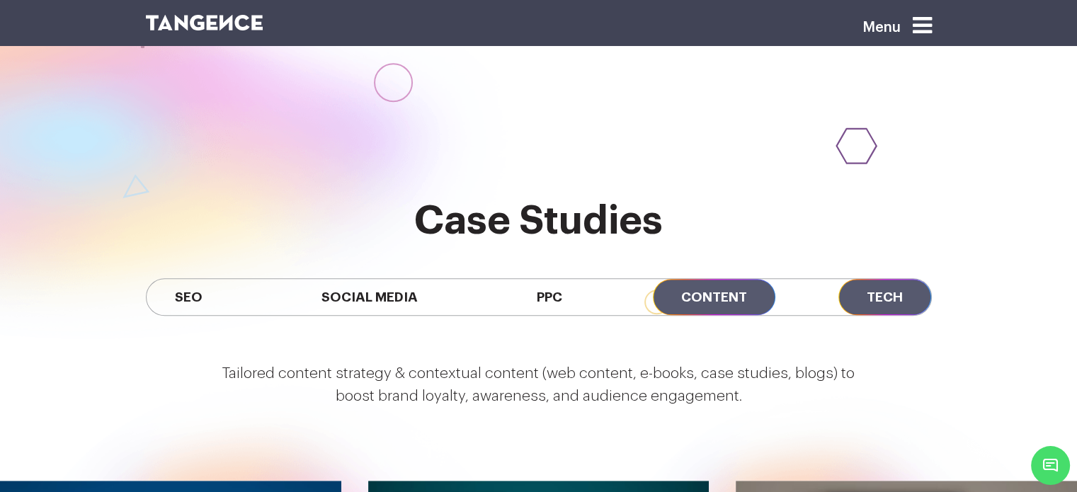
click at [889, 279] on span "Tech" at bounding box center [884, 297] width 93 height 36
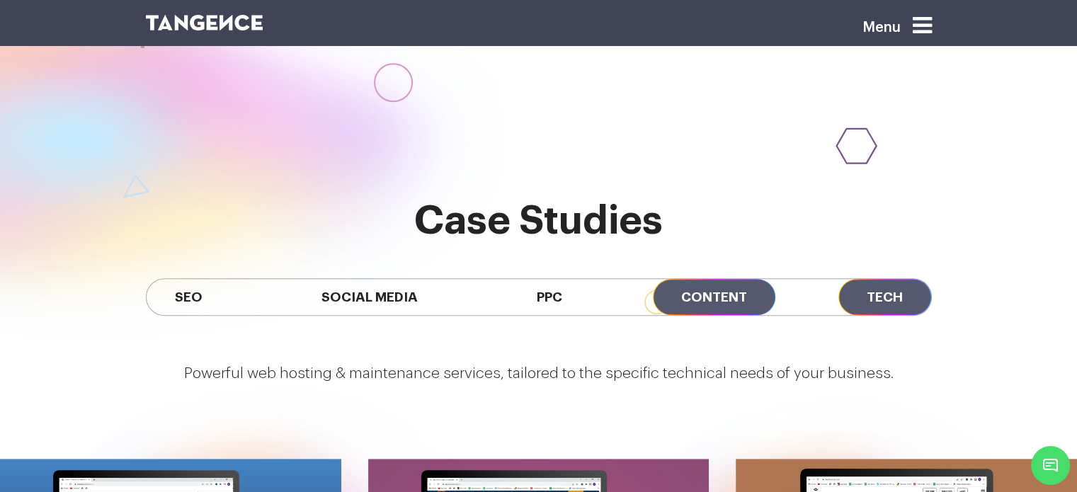
click at [729, 279] on span "Content" at bounding box center [714, 297] width 122 height 36
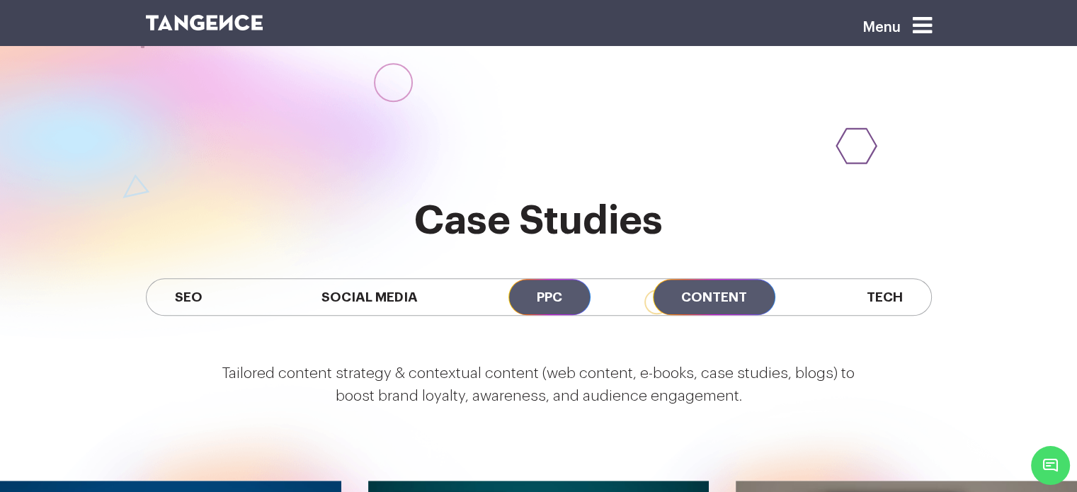
click at [555, 279] on span "PPC" at bounding box center [549, 297] width 82 height 36
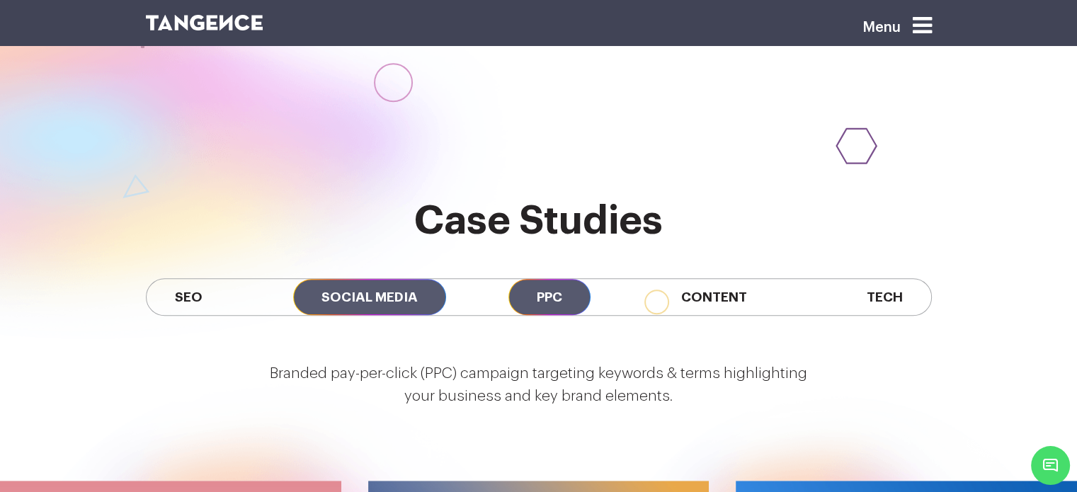
click at [376, 279] on span "Social Media" at bounding box center [369, 297] width 153 height 36
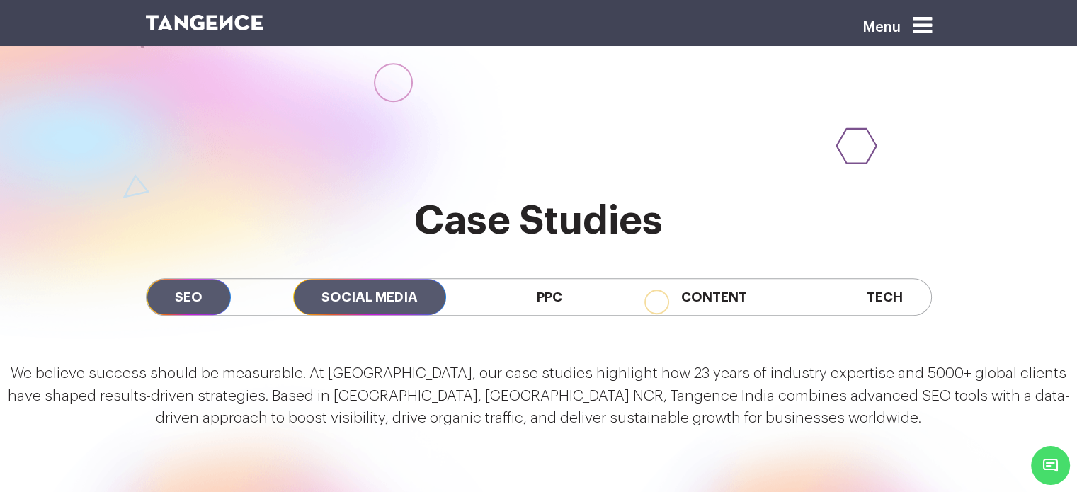
click at [197, 279] on span "SEO" at bounding box center [189, 297] width 84 height 36
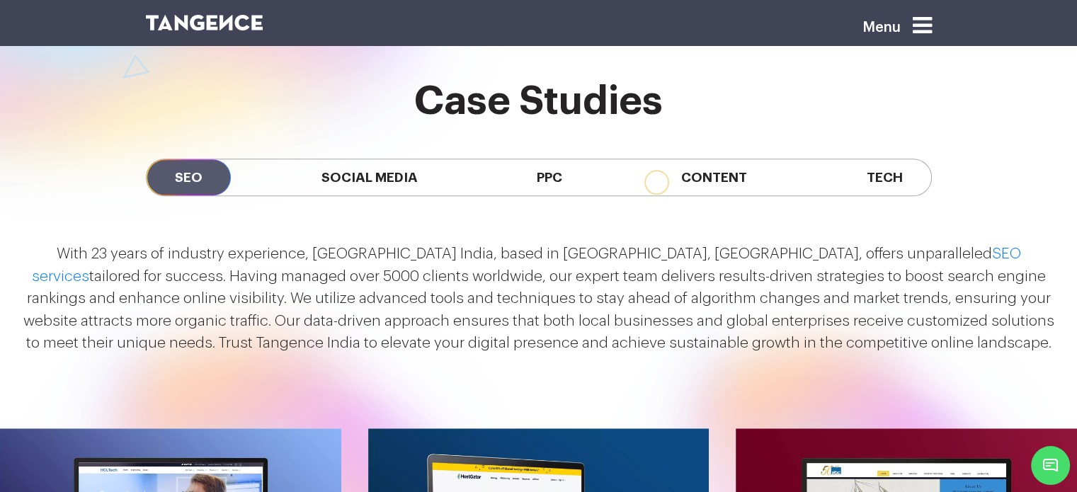
scroll to position [1159, 0]
